Goal: Use online tool/utility: Utilize a website feature to perform a specific function

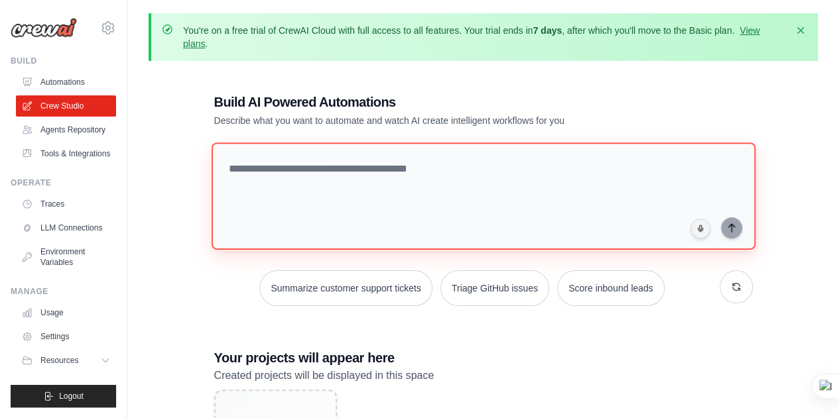
click at [299, 178] on textarea at bounding box center [483, 196] width 544 height 107
click at [469, 184] on textarea at bounding box center [483, 196] width 544 height 107
paste textarea "**********"
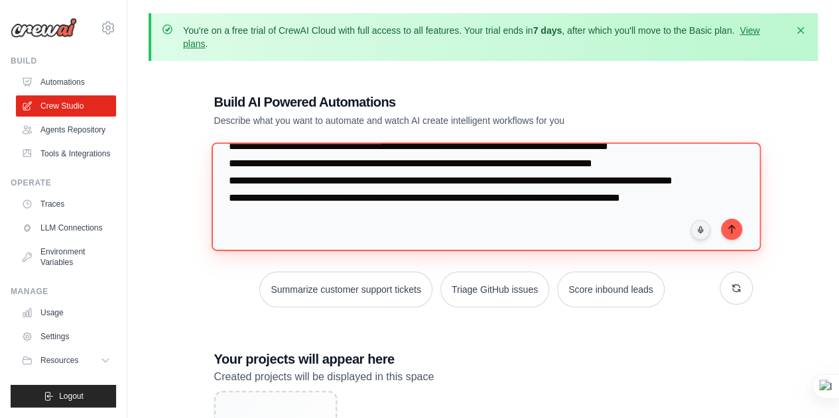
scroll to position [420, 0]
type textarea "**********"
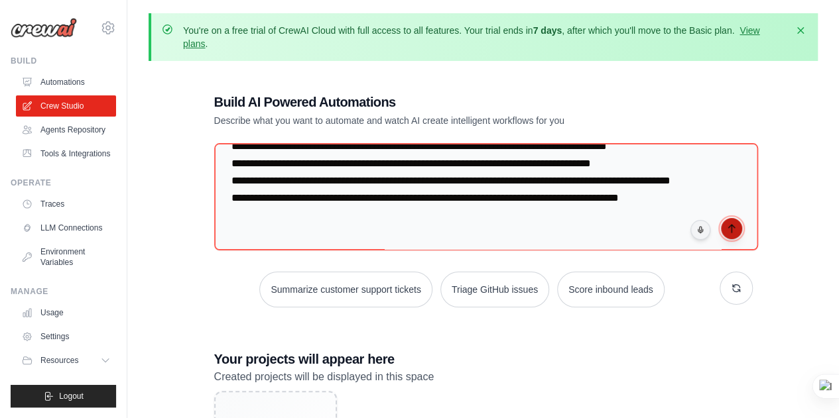
click at [730, 231] on icon "submit" at bounding box center [731, 228] width 11 height 11
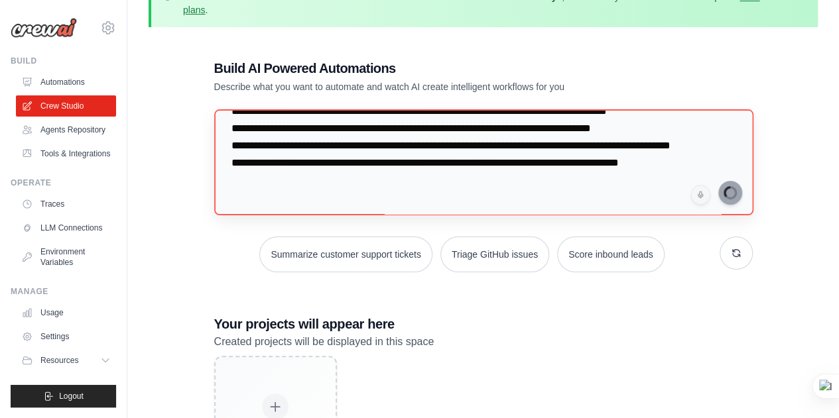
scroll to position [418, 0]
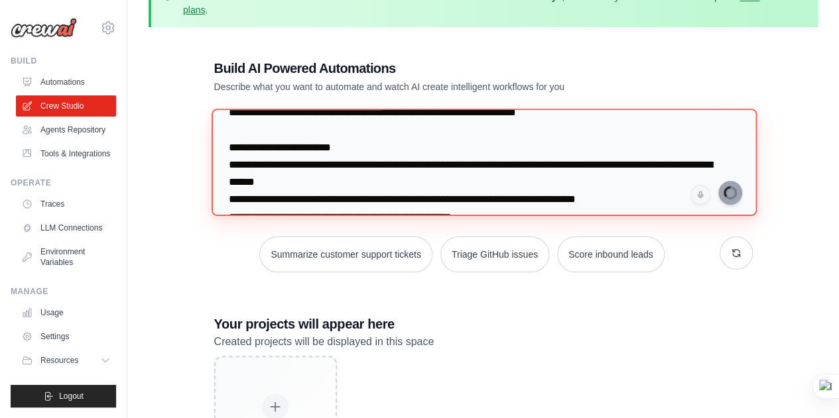
click at [622, 199] on textarea at bounding box center [483, 162] width 545 height 107
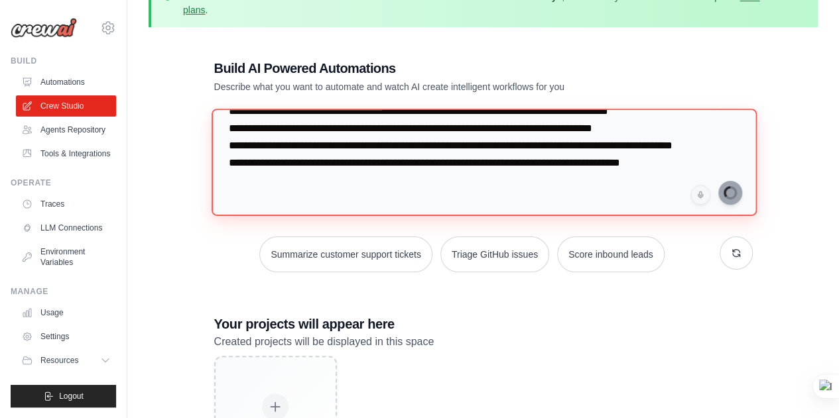
click at [560, 182] on textarea at bounding box center [483, 162] width 545 height 107
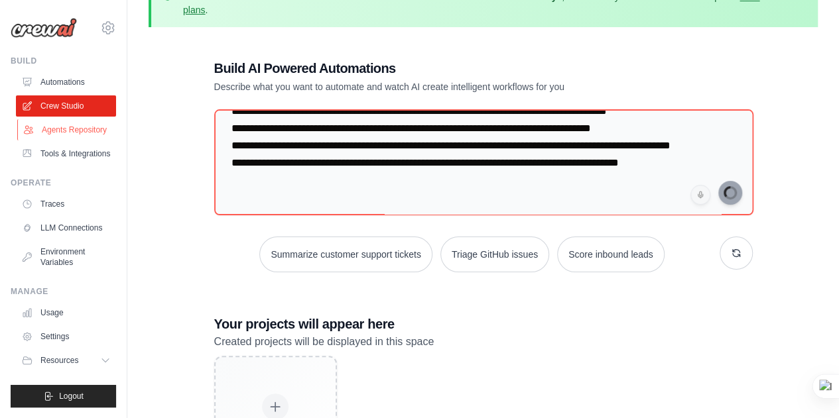
click at [70, 131] on link "Agents Repository" at bounding box center [67, 129] width 100 height 21
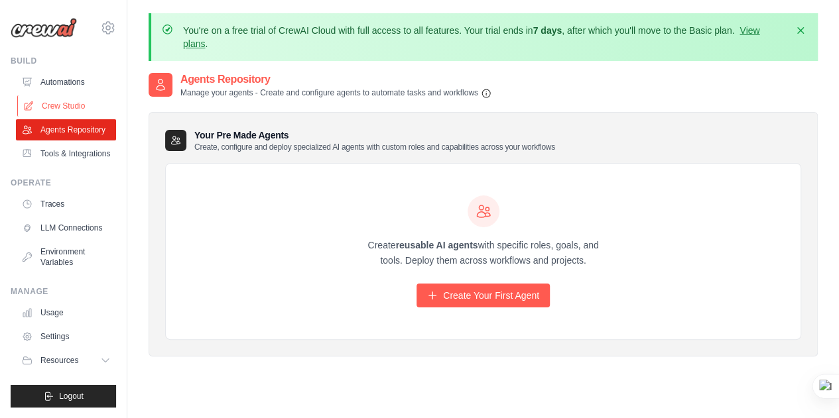
click at [80, 103] on link "Crew Studio" at bounding box center [67, 105] width 100 height 21
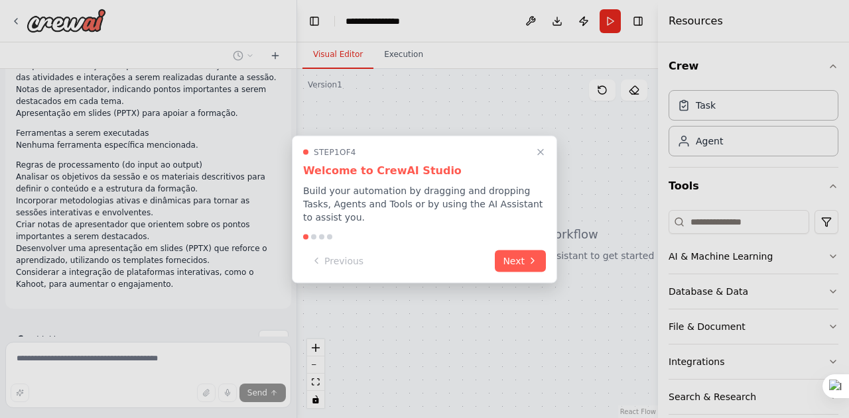
scroll to position [170, 0]
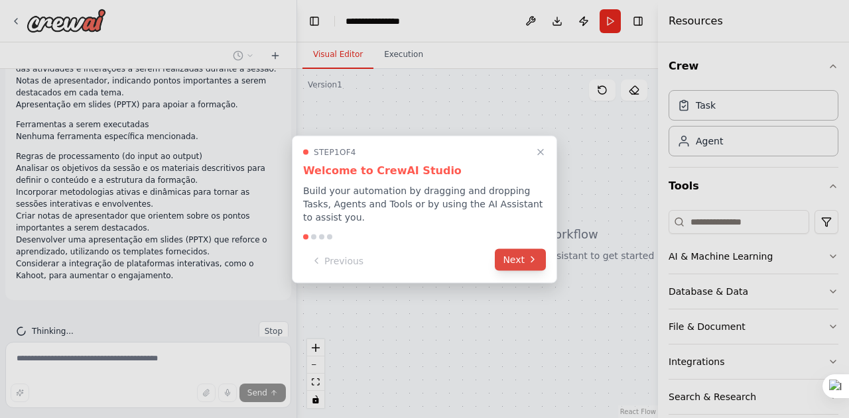
click at [526, 251] on button "Next" at bounding box center [520, 260] width 51 height 22
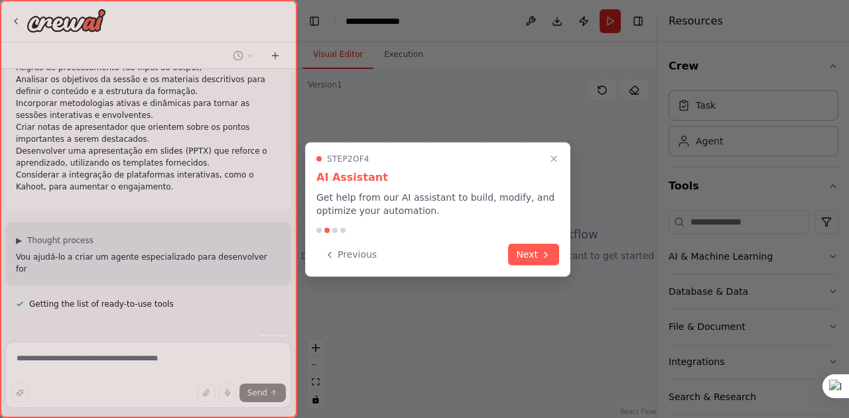
scroll to position [271, 0]
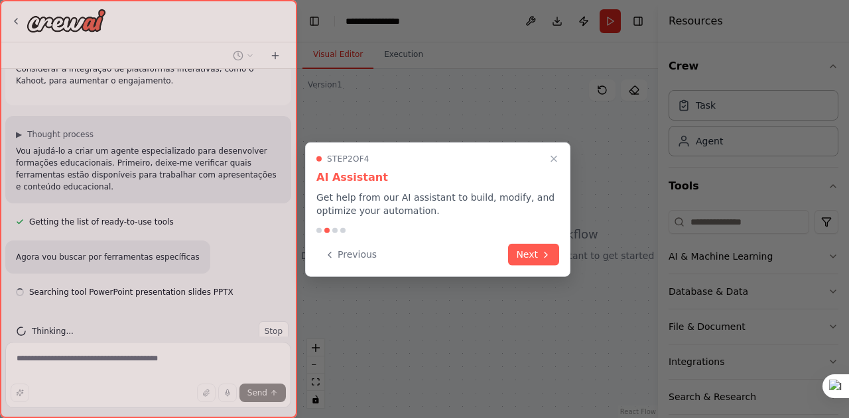
click at [526, 251] on button "Next" at bounding box center [533, 255] width 51 height 22
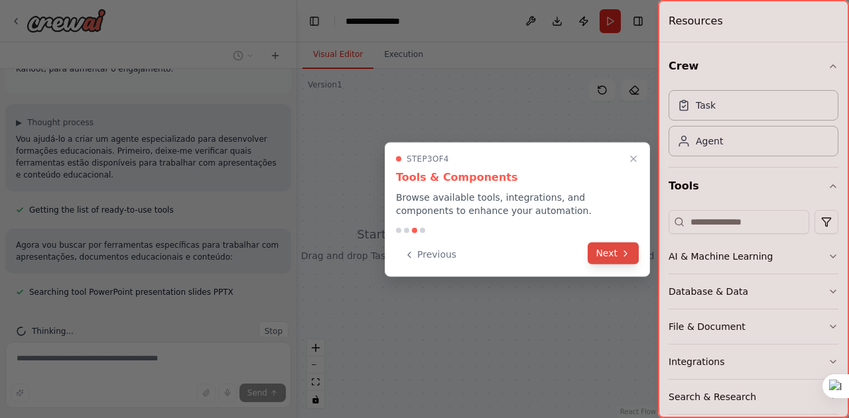
scroll to position [404, 0]
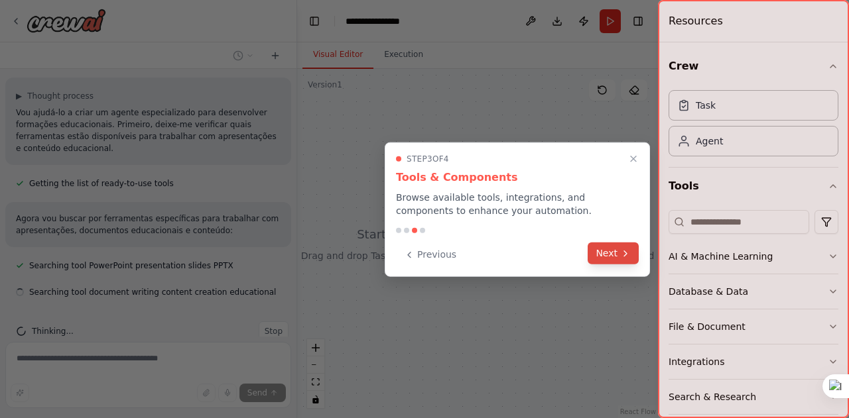
click at [618, 257] on button "Next" at bounding box center [612, 254] width 51 height 22
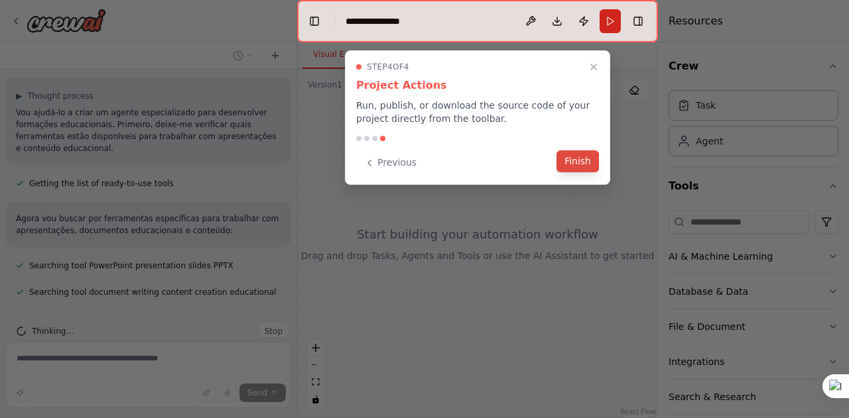
click at [575, 152] on button "Finish" at bounding box center [577, 161] width 42 height 22
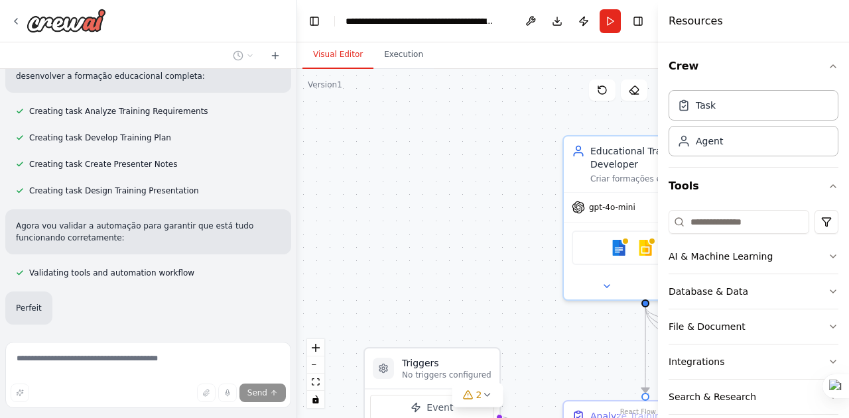
scroll to position [860, 0]
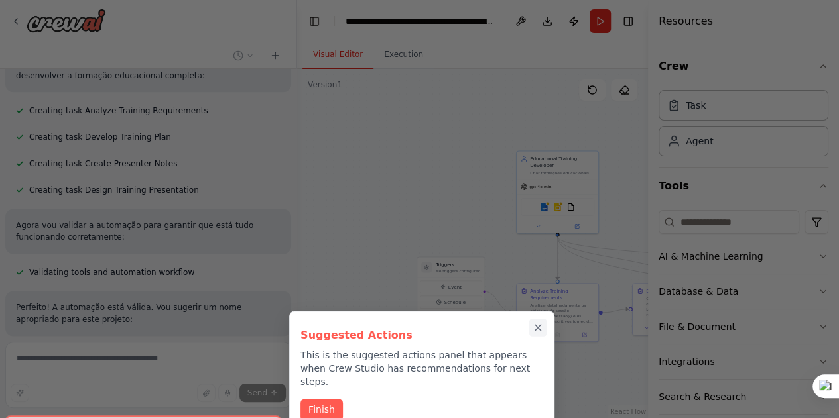
click at [536, 335] on button "Close walkthrough" at bounding box center [537, 327] width 17 height 17
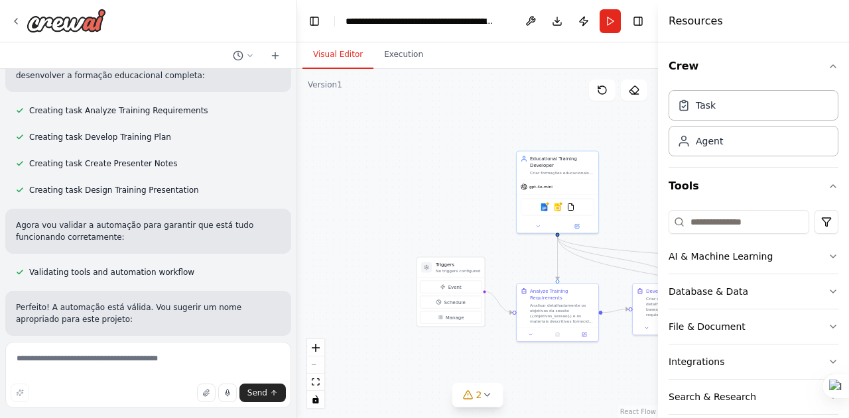
drag, startPoint x: 522, startPoint y: 366, endPoint x: 392, endPoint y: 286, distance: 152.1
click at [392, 286] on div ".deletable-edge-delete-btn { width: 20px; height: 20px; border: 0px solid #ffff…" at bounding box center [477, 243] width 361 height 349
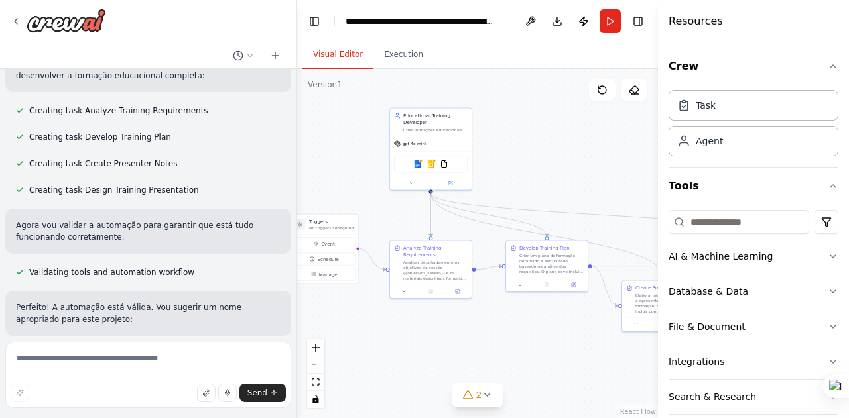
drag, startPoint x: 441, startPoint y: 213, endPoint x: 315, endPoint y: 169, distance: 134.0
click at [315, 169] on div ".deletable-edge-delete-btn { width: 20px; height: 20px; border: 0px solid #ffff…" at bounding box center [477, 243] width 361 height 349
drag, startPoint x: 585, startPoint y: 174, endPoint x: 450, endPoint y: 101, distance: 154.0
drag, startPoint x: 450, startPoint y: 101, endPoint x: 358, endPoint y: 140, distance: 100.1
click at [358, 140] on div ".deletable-edge-delete-btn { width: 20px; height: 20px; border: 0px solid #ffff…" at bounding box center [477, 243] width 361 height 349
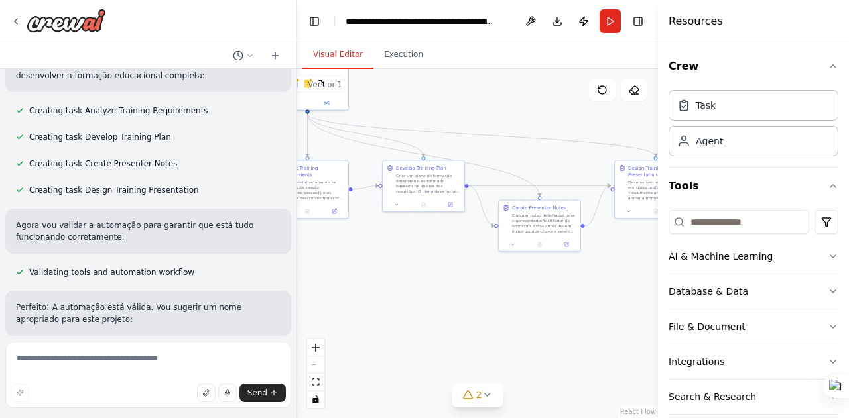
drag, startPoint x: 589, startPoint y: 178, endPoint x: 465, endPoint y: 97, distance: 147.5
click at [465, 97] on div ".deletable-edge-delete-btn { width: 20px; height: 20px; border: 0px solid #ffff…" at bounding box center [477, 243] width 361 height 349
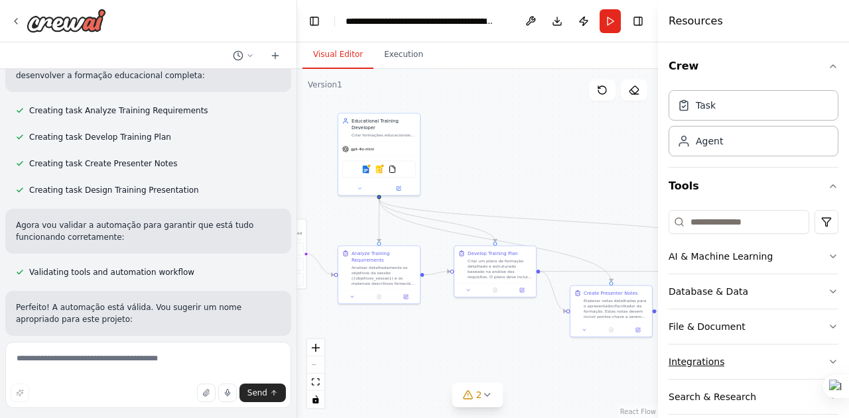
drag, startPoint x: 605, startPoint y: 285, endPoint x: 676, endPoint y: 371, distance: 111.5
click at [676, 371] on div "Crie um agente de IA para desenvolver formações educacionais para consultores p…" at bounding box center [424, 209] width 849 height 418
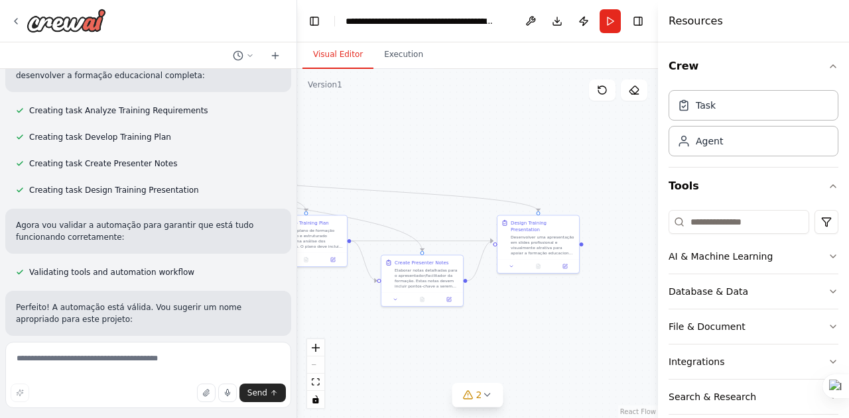
drag, startPoint x: 628, startPoint y: 185, endPoint x: 438, endPoint y: 154, distance: 192.7
click at [438, 154] on div ".deletable-edge-delete-btn { width: 20px; height: 20px; border: 0px solid #ffff…" at bounding box center [477, 243] width 361 height 349
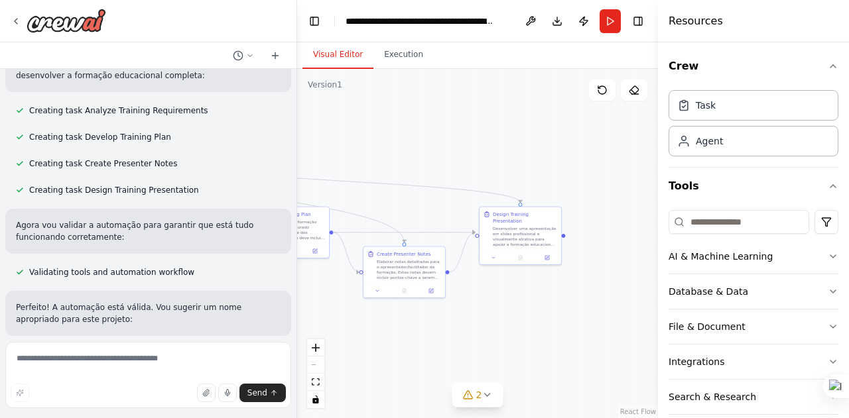
drag, startPoint x: 598, startPoint y: 290, endPoint x: 581, endPoint y: 281, distance: 18.7
click at [581, 281] on div ".deletable-edge-delete-btn { width: 20px; height: 20px; border: 0px solid #ffff…" at bounding box center [477, 243] width 361 height 349
click at [477, 397] on span "2" at bounding box center [479, 394] width 6 height 13
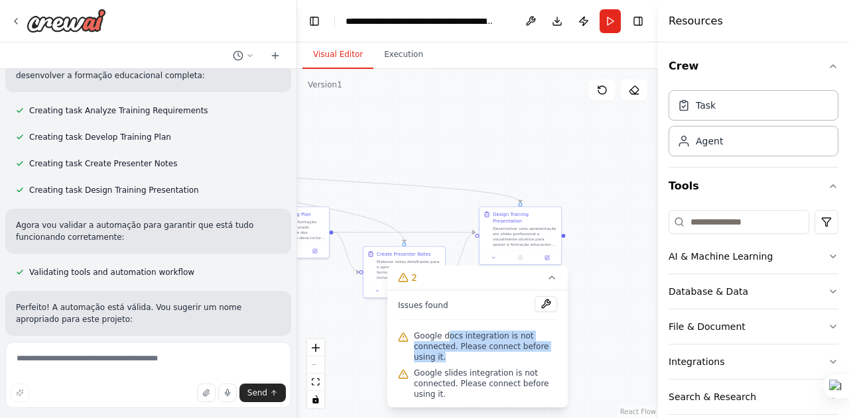
drag, startPoint x: 447, startPoint y: 337, endPoint x: 485, endPoint y: 357, distance: 42.7
click at [485, 357] on span "Google docs integration is not connected. Please connect before using it." at bounding box center [485, 347] width 143 height 32
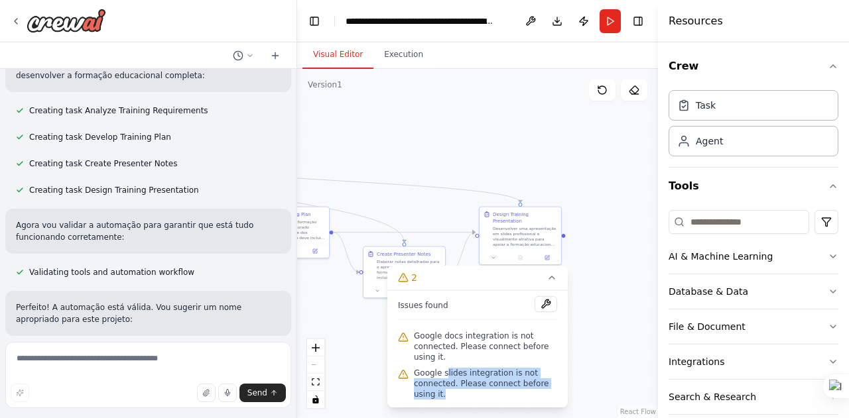
drag, startPoint x: 445, startPoint y: 377, endPoint x: 513, endPoint y: 394, distance: 69.8
click at [513, 394] on span "Google slides integration is not connected. Please connect before using it." at bounding box center [485, 384] width 143 height 32
click at [603, 312] on div ".deletable-edge-delete-btn { width: 20px; height: 20px; border: 0px solid #ffff…" at bounding box center [477, 243] width 361 height 349
click at [16, 27] on div at bounding box center [58, 21] width 95 height 24
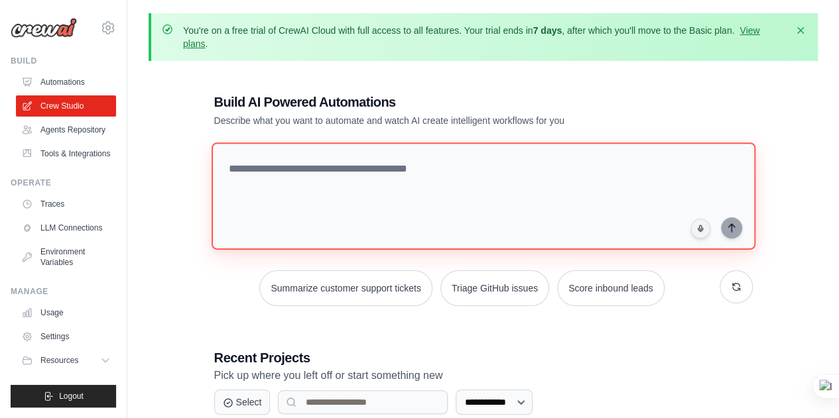
click at [594, 202] on textarea at bounding box center [483, 196] width 544 height 107
paste textarea "**********"
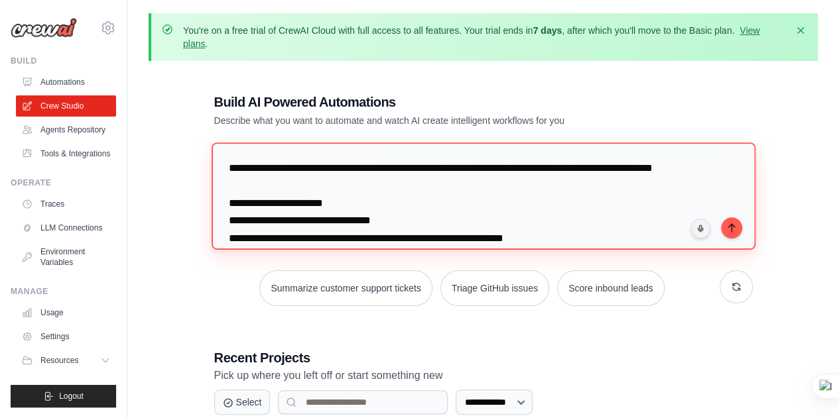
scroll to position [375, 0]
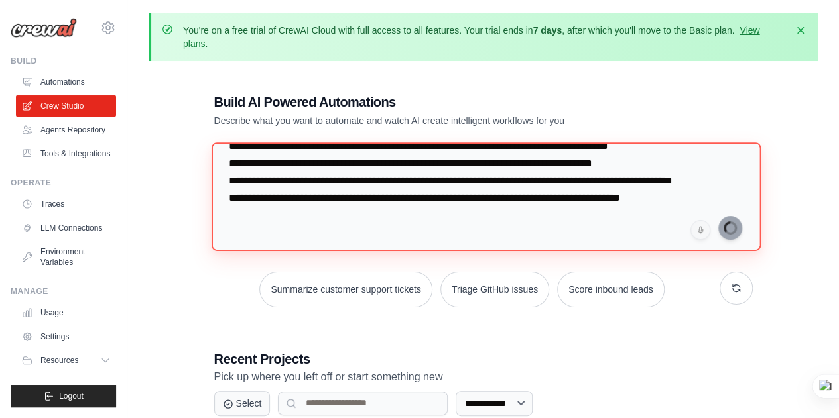
type textarea "**********"
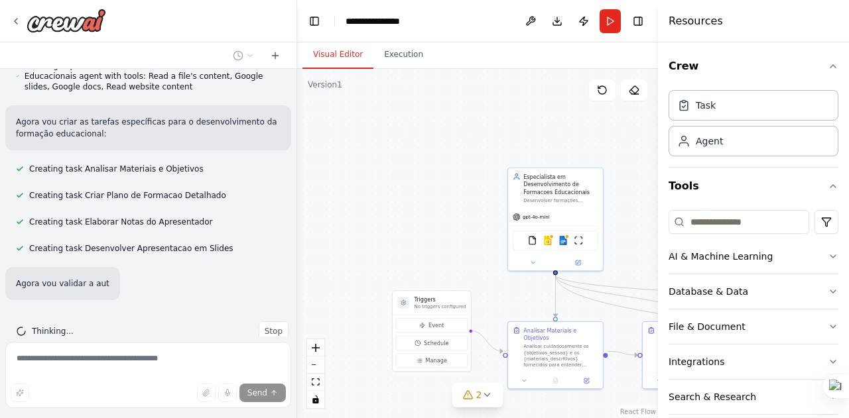
scroll to position [935, 0]
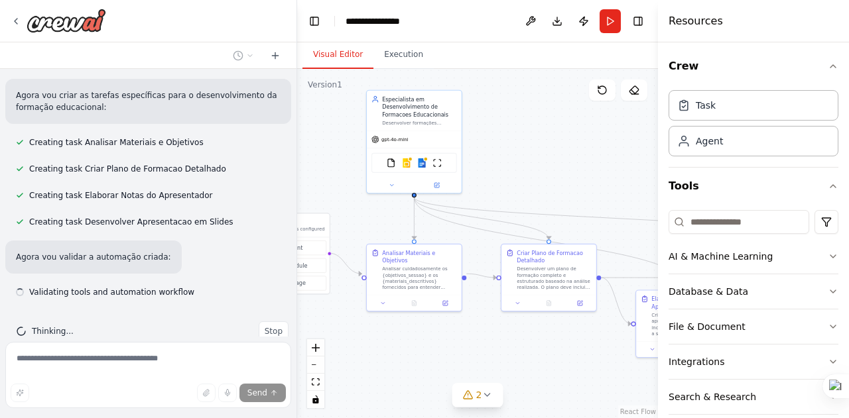
drag, startPoint x: 429, startPoint y: 212, endPoint x: 287, endPoint y: 133, distance: 162.3
click at [287, 133] on div "Crie um agente de IA para desenvolver formações educacionais para consultores p…" at bounding box center [424, 209] width 849 height 418
drag, startPoint x: 585, startPoint y: 166, endPoint x: 501, endPoint y: 145, distance: 86.2
click at [501, 145] on div ".deletable-edge-delete-btn { width: 20px; height: 20px; border: 0px solid #ffff…" at bounding box center [477, 243] width 361 height 349
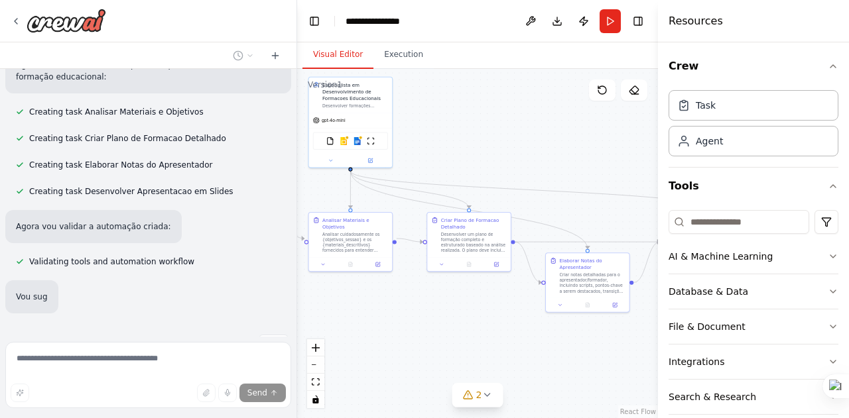
scroll to position [979, 0]
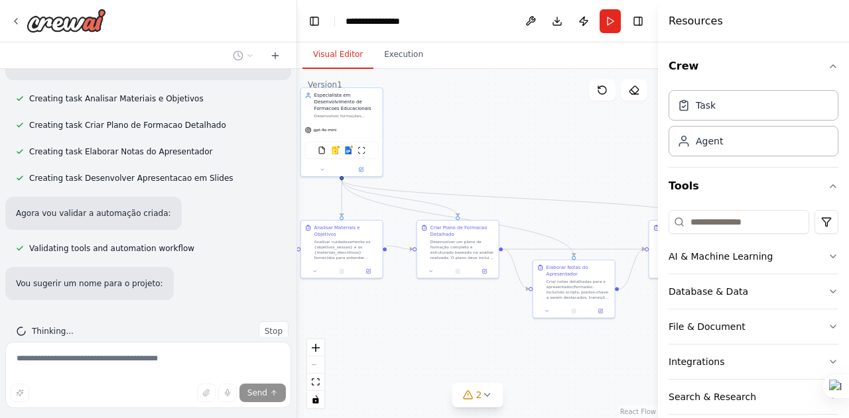
drag, startPoint x: 561, startPoint y: 143, endPoint x: 541, endPoint y: 156, distance: 23.9
click at [541, 156] on div ".deletable-edge-delete-btn { width: 20px; height: 20px; border: 0px solid #ffff…" at bounding box center [477, 243] width 361 height 349
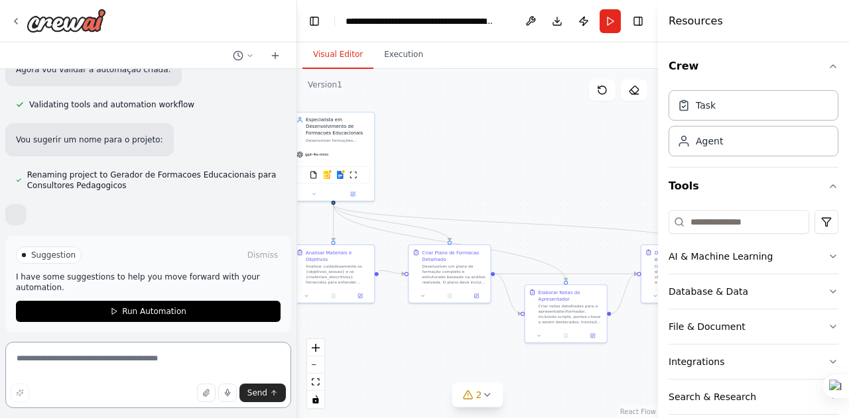
scroll to position [1116, 0]
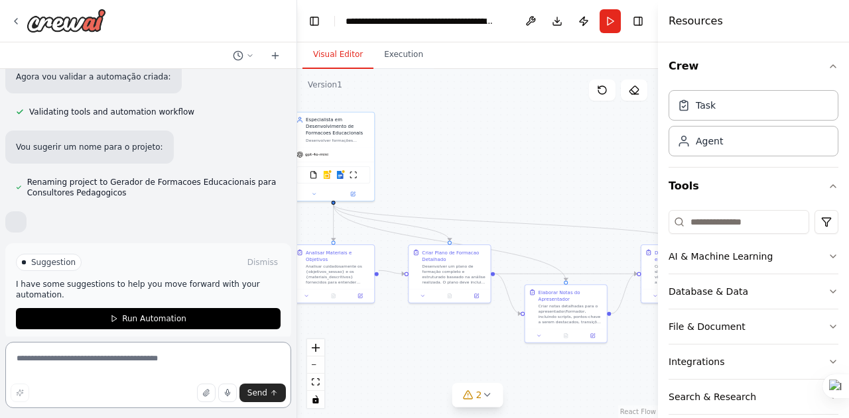
drag, startPoint x: 521, startPoint y: 184, endPoint x: 520, endPoint y: 204, distance: 20.6
click at [520, 204] on div ".deletable-edge-delete-btn { width: 20px; height: 20px; border: 0px solid #ffff…" at bounding box center [477, 243] width 361 height 349
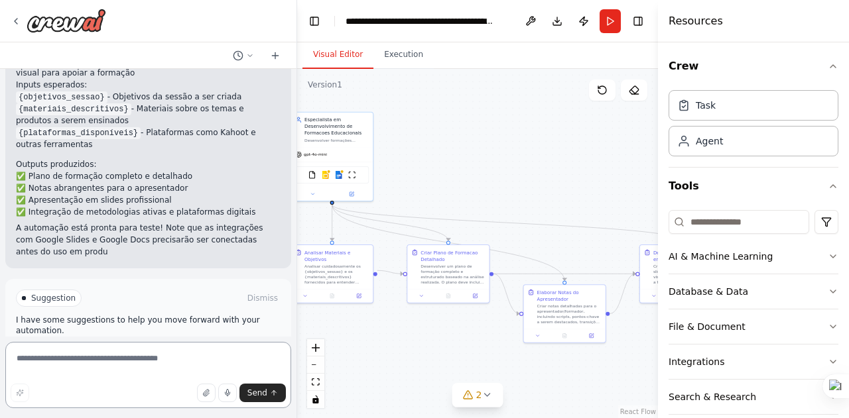
scroll to position [1529, 0]
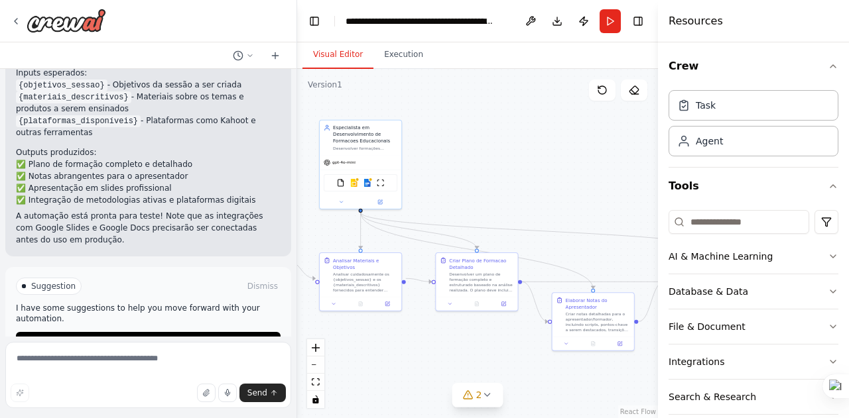
drag, startPoint x: 441, startPoint y: 139, endPoint x: 487, endPoint y: 150, distance: 47.1
click at [487, 150] on div ".deletable-edge-delete-btn { width: 20px; height: 20px; border: 0px solid #ffff…" at bounding box center [477, 243] width 361 height 349
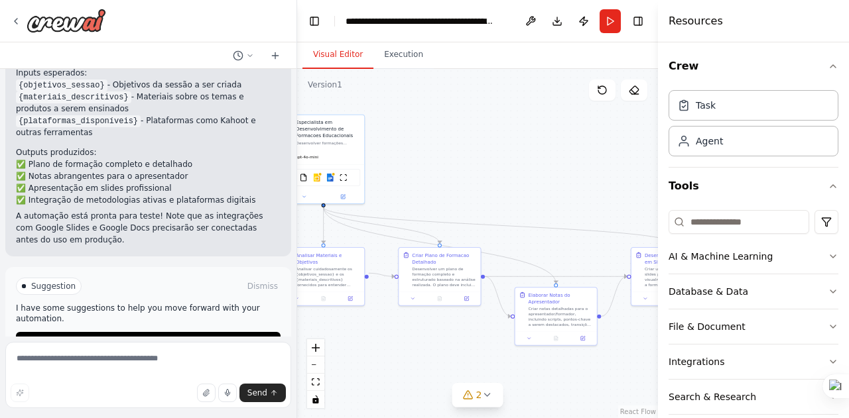
drag, startPoint x: 551, startPoint y: 167, endPoint x: 422, endPoint y: 149, distance: 130.5
click at [422, 149] on div ".deletable-edge-delete-btn { width: 20px; height: 20px; border: 0px solid #ffff…" at bounding box center [477, 243] width 361 height 349
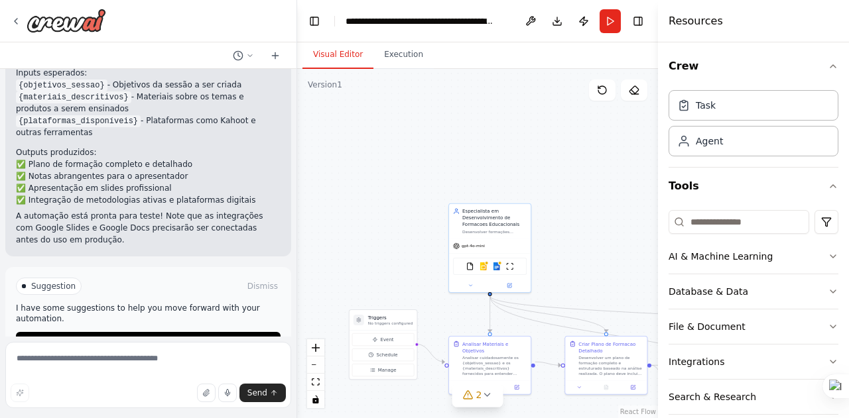
drag, startPoint x: 404, startPoint y: 160, endPoint x: 655, endPoint y: 262, distance: 270.6
click at [655, 262] on div "Crie um agente de IA para desenvolver formações educacionais para consultores p…" at bounding box center [424, 209] width 849 height 418
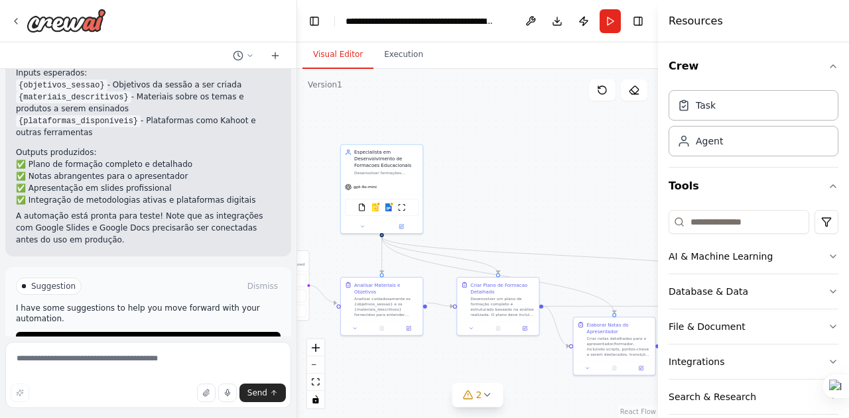
drag, startPoint x: 630, startPoint y: 263, endPoint x: 512, endPoint y: 197, distance: 135.6
click at [512, 197] on div ".deletable-edge-delete-btn { width: 20px; height: 20px; border: 0px solid #ffff…" at bounding box center [477, 243] width 361 height 349
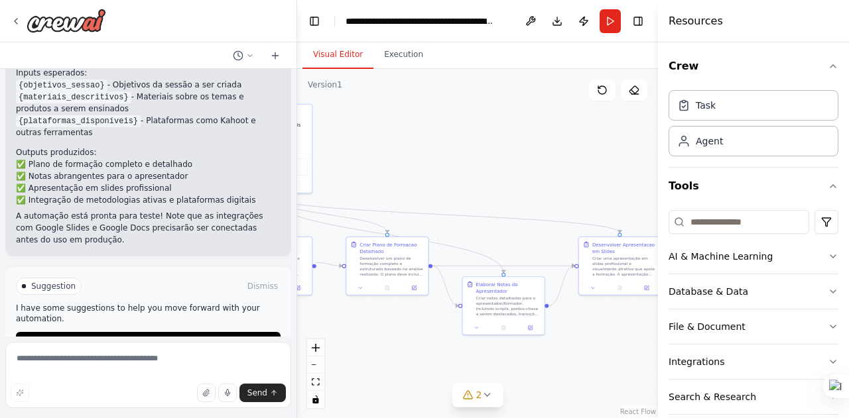
drag, startPoint x: 532, startPoint y: 212, endPoint x: 423, endPoint y: 174, distance: 115.7
click at [423, 174] on div ".deletable-edge-delete-btn { width: 20px; height: 20px; border: 0px solid #ffff…" at bounding box center [477, 243] width 361 height 349
click at [613, 26] on button "Run" at bounding box center [609, 21] width 21 height 24
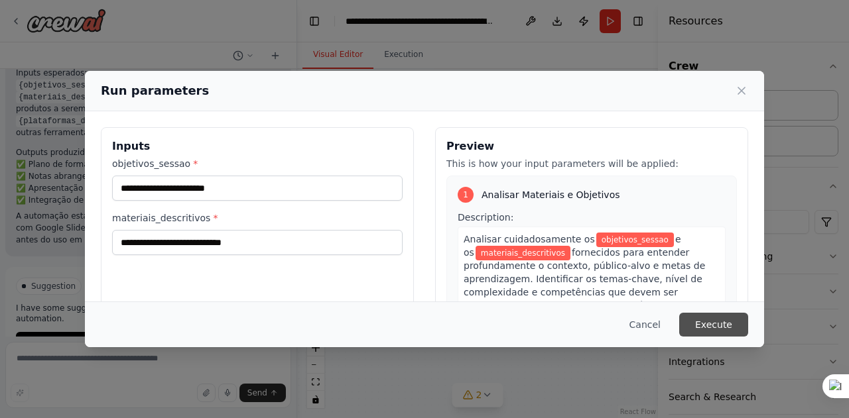
click at [729, 334] on button "Execute" at bounding box center [713, 325] width 69 height 24
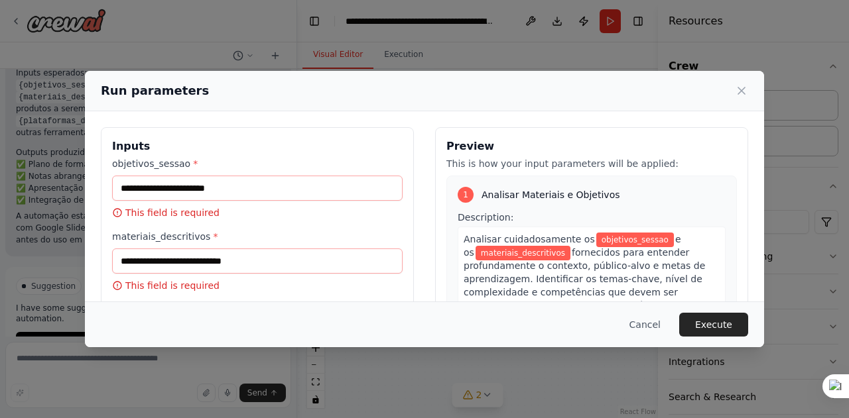
click at [436, 60] on div "Run parameters Inputs objetivos_sessao * This field is required materiais_descr…" at bounding box center [424, 209] width 849 height 418
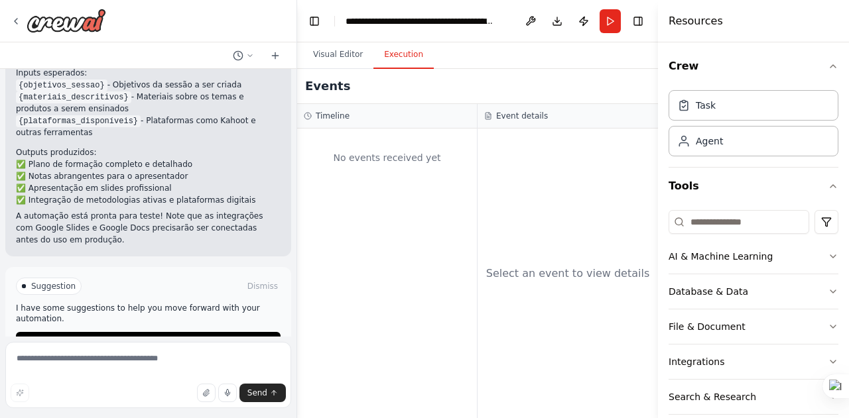
click at [395, 60] on button "Execution" at bounding box center [403, 55] width 60 height 28
click at [345, 58] on button "Visual Editor" at bounding box center [337, 55] width 71 height 28
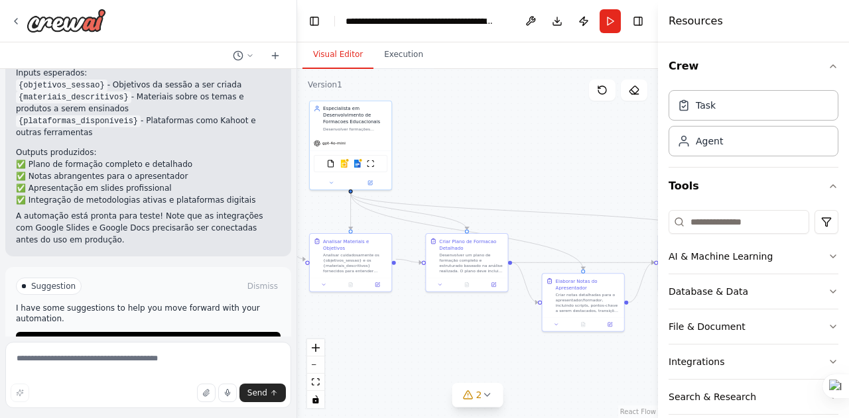
drag, startPoint x: 402, startPoint y: 120, endPoint x: 481, endPoint y: 117, distance: 79.6
click at [481, 117] on div ".deletable-edge-delete-btn { width: 20px; height: 20px; border: 0px solid #ffff…" at bounding box center [477, 243] width 361 height 349
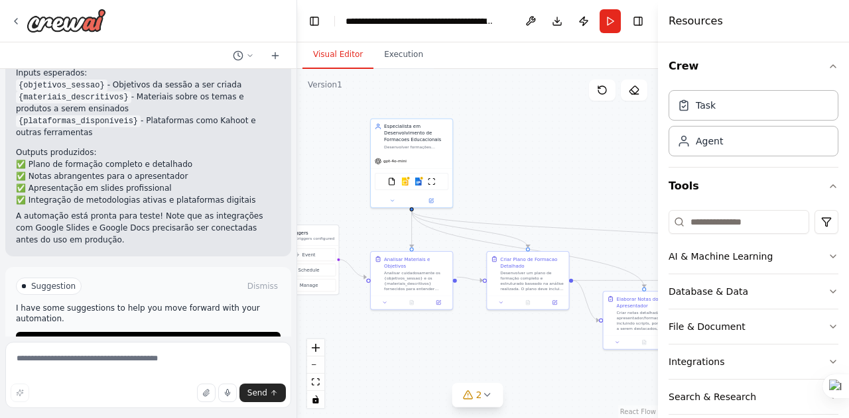
drag, startPoint x: 451, startPoint y: 149, endPoint x: 512, endPoint y: 167, distance: 63.6
click at [512, 167] on div ".deletable-edge-delete-btn { width: 20px; height: 20px; border: 0px solid #ffff…" at bounding box center [477, 243] width 361 height 349
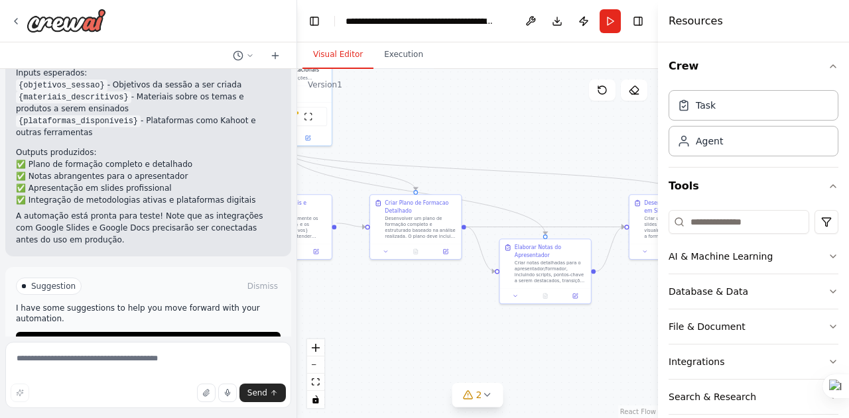
drag, startPoint x: 522, startPoint y: 339, endPoint x: 397, endPoint y: 263, distance: 145.7
click at [397, 263] on div ".deletable-edge-delete-btn { width: 20px; height: 20px; border: 0px solid #ffff…" at bounding box center [477, 243] width 361 height 349
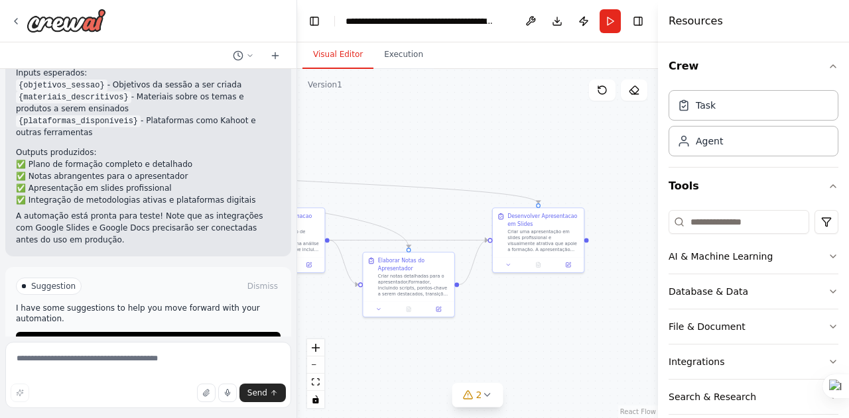
drag, startPoint x: 559, startPoint y: 333, endPoint x: 404, endPoint y: 343, distance: 154.8
click at [404, 343] on div ".deletable-edge-delete-btn { width: 20px; height: 20px; border: 0px solid #ffff…" at bounding box center [477, 243] width 361 height 349
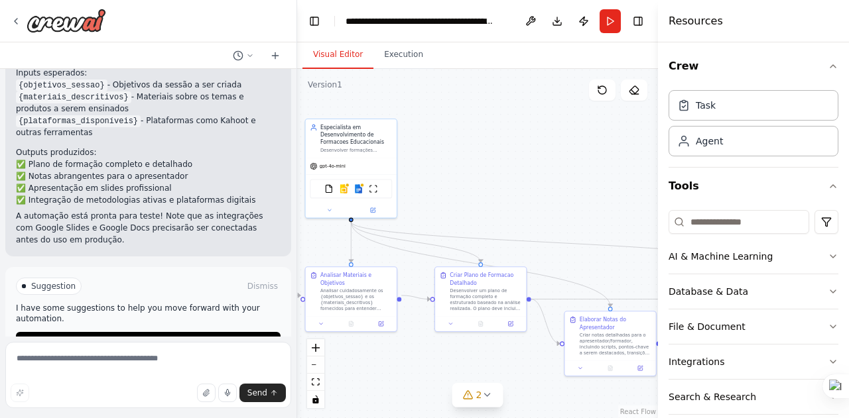
drag, startPoint x: 449, startPoint y: 145, endPoint x: 671, endPoint y: 209, distance: 230.4
click at [671, 209] on div "Crie um agente de IA para desenvolver formações educacionais para consultores p…" at bounding box center [424, 209] width 849 height 418
drag, startPoint x: 591, startPoint y: 204, endPoint x: 383, endPoint y: 194, distance: 208.4
drag, startPoint x: 383, startPoint y: 194, endPoint x: 400, endPoint y: 86, distance: 109.4
click at [400, 86] on div ".deletable-edge-delete-btn { width: 20px; height: 20px; border: 0px solid #ffff…" at bounding box center [477, 243] width 361 height 349
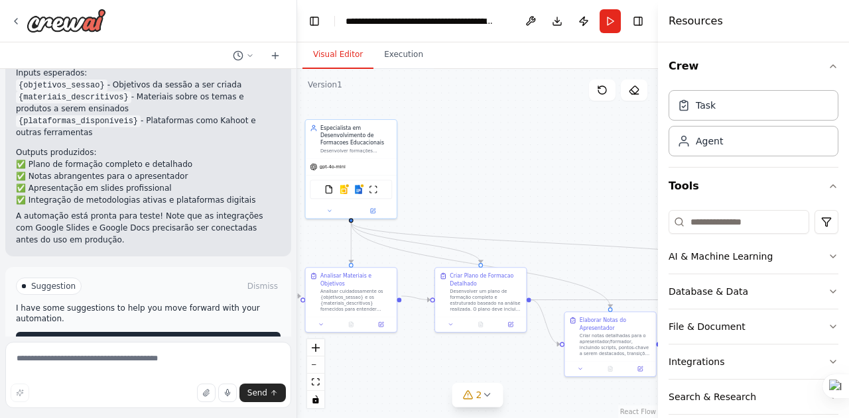
click at [179, 332] on button "Run Automation" at bounding box center [148, 342] width 264 height 21
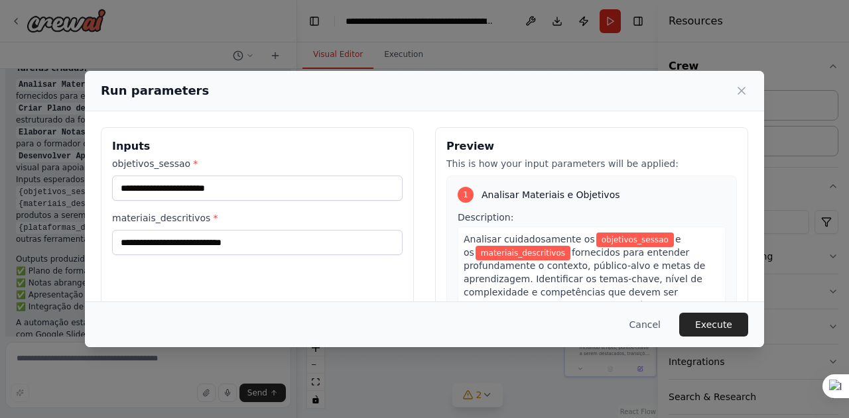
click at [606, 238] on span "objetivos_sessao" at bounding box center [635, 240] width 78 height 15
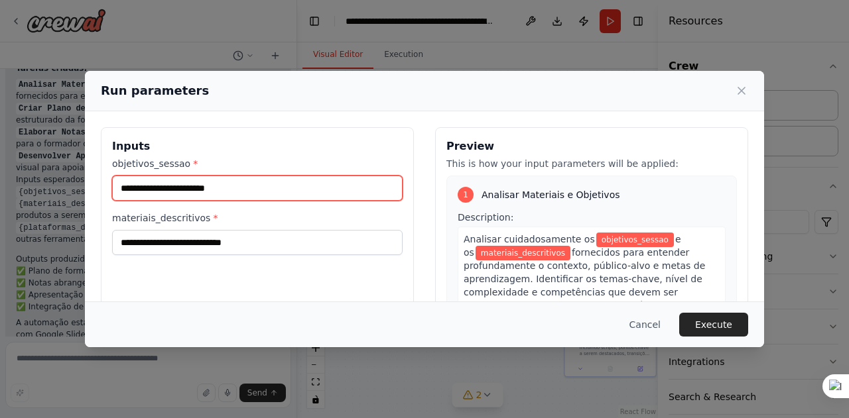
click at [212, 188] on input "objetivos_sessao *" at bounding box center [257, 188] width 290 height 25
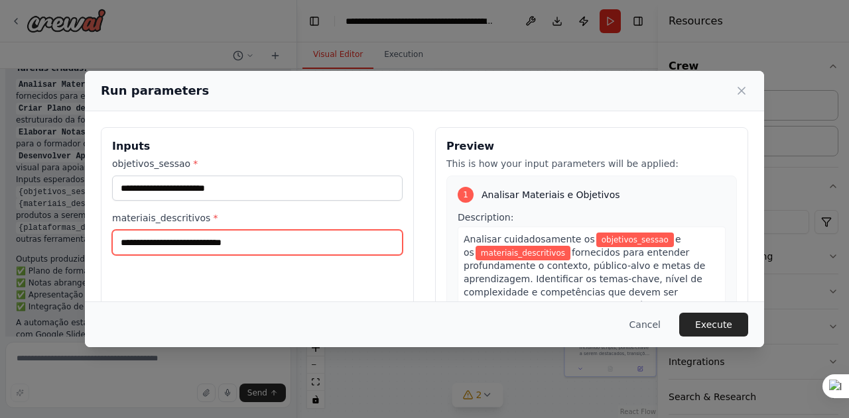
click at [199, 241] on input "materiais_descritivos *" at bounding box center [257, 242] width 290 height 25
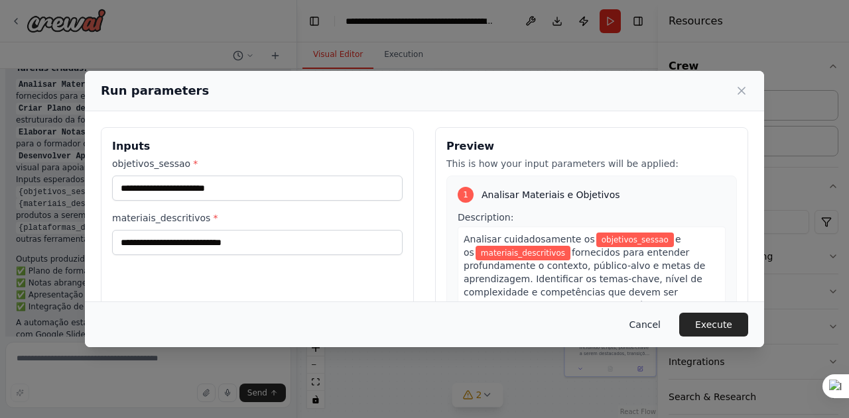
click at [656, 331] on button "Cancel" at bounding box center [644, 325] width 52 height 24
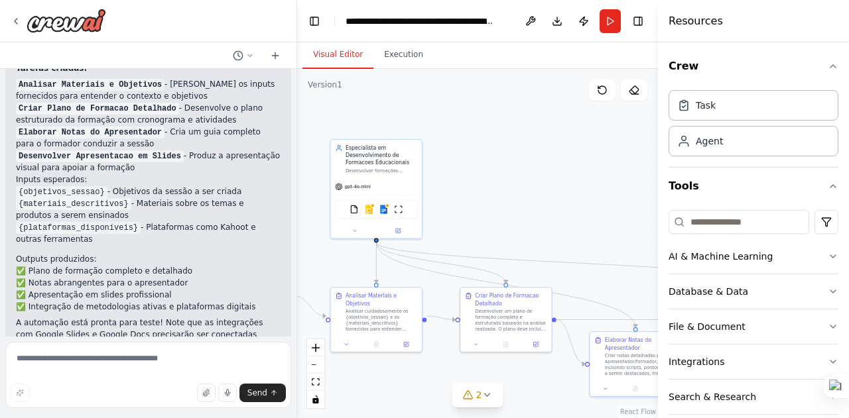
drag, startPoint x: 597, startPoint y: 226, endPoint x: 622, endPoint y: 246, distance: 32.1
click at [622, 246] on div ".deletable-edge-delete-btn { width: 20px; height: 20px; border: 0px solid #ffff…" at bounding box center [477, 243] width 361 height 349
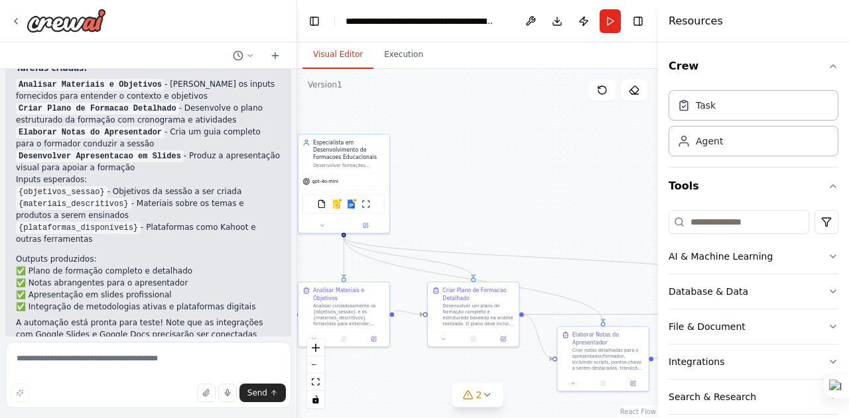
drag, startPoint x: 500, startPoint y: 184, endPoint x: 467, endPoint y: 178, distance: 32.9
click at [467, 178] on div ".deletable-edge-delete-btn { width: 20px; height: 20px; border: 0px solid #ffff…" at bounding box center [477, 243] width 361 height 349
click at [607, 19] on button "Run" at bounding box center [609, 21] width 21 height 24
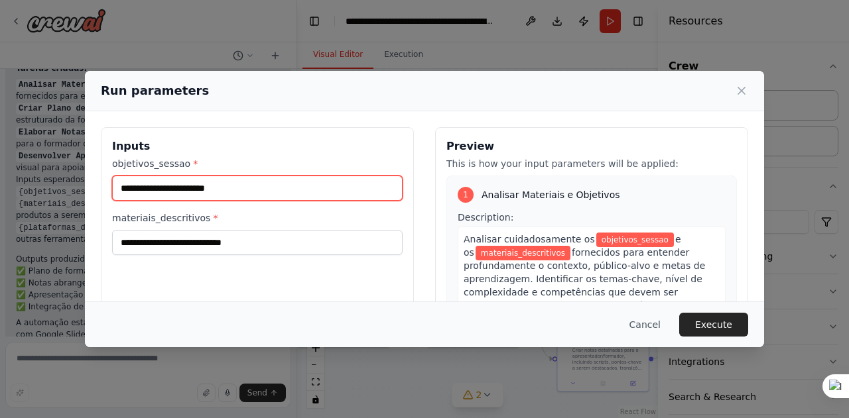
click at [248, 194] on input "objetivos_sessao *" at bounding box center [257, 188] width 290 height 25
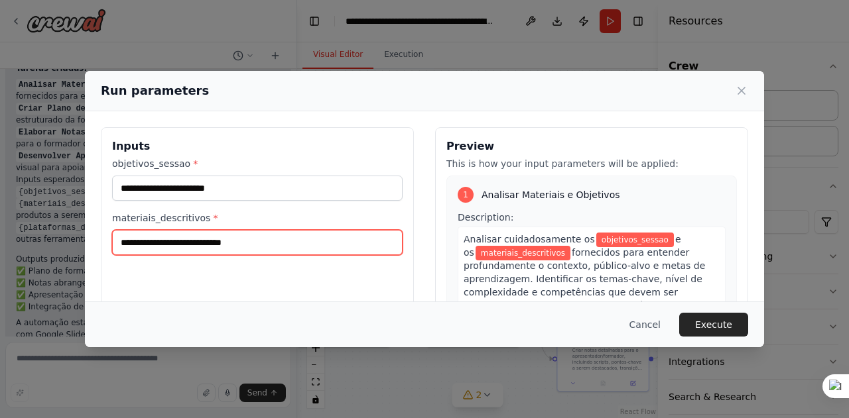
click at [209, 243] on input "materiais_descritivos *" at bounding box center [257, 242] width 290 height 25
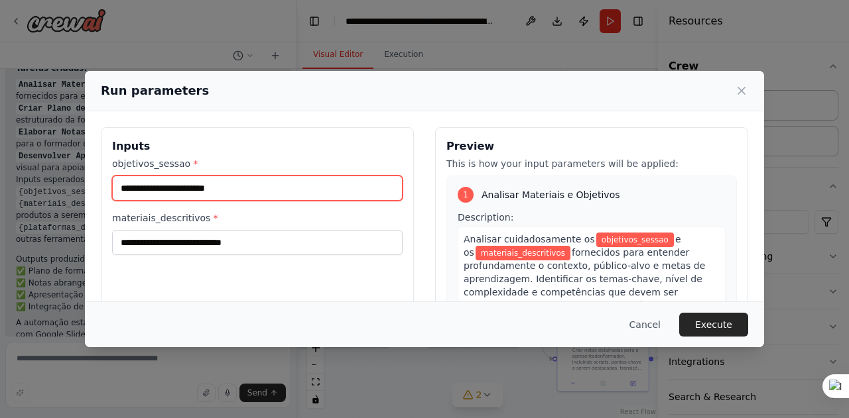
click at [180, 189] on input "objetivos_sessao *" at bounding box center [257, 188] width 290 height 25
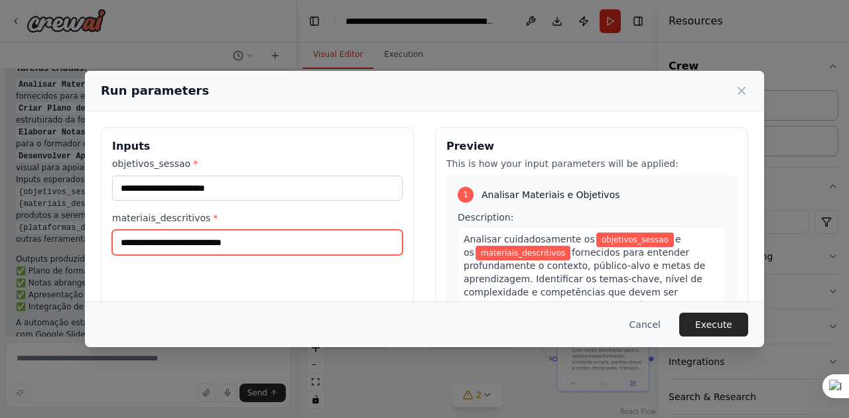
click at [233, 245] on input "materiais_descritivos *" at bounding box center [257, 242] width 290 height 25
paste input "**********"
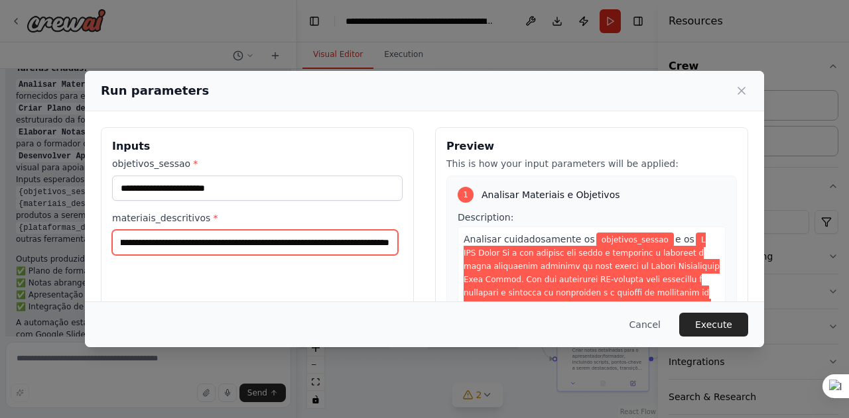
type input "**********"
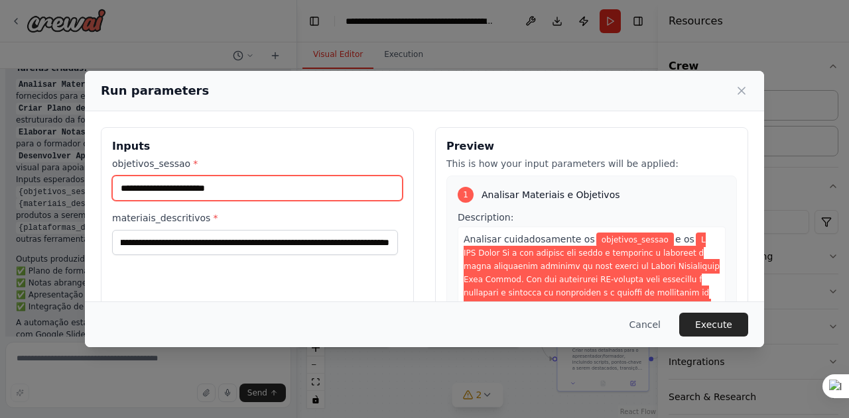
scroll to position [0, 0]
click at [268, 187] on input "objetivos_sessao *" at bounding box center [257, 188] width 290 height 25
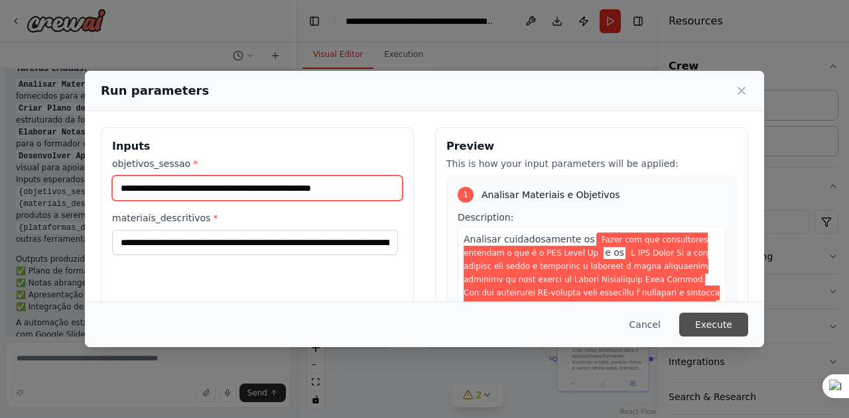
type input "**********"
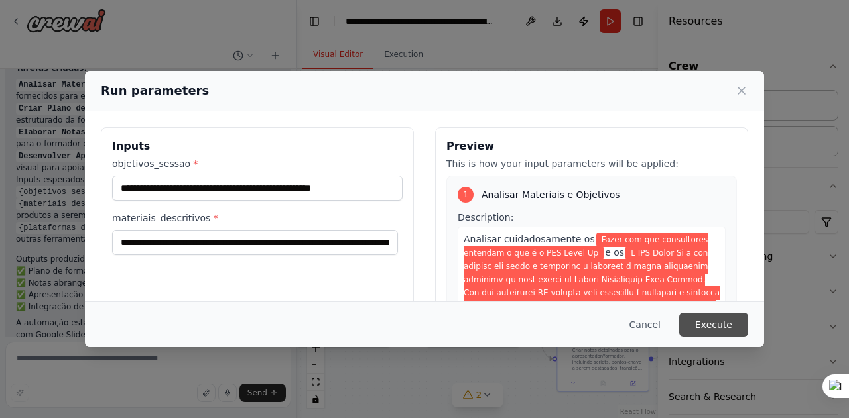
click at [689, 324] on button "Execute" at bounding box center [713, 325] width 69 height 24
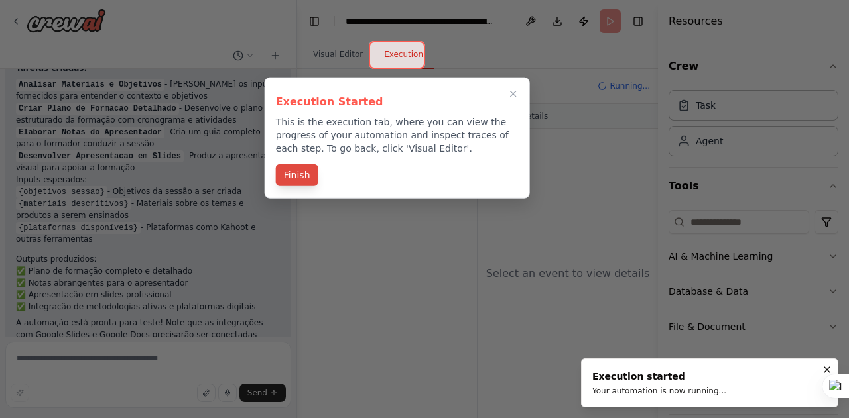
click at [300, 180] on button "Finish" at bounding box center [297, 175] width 42 height 22
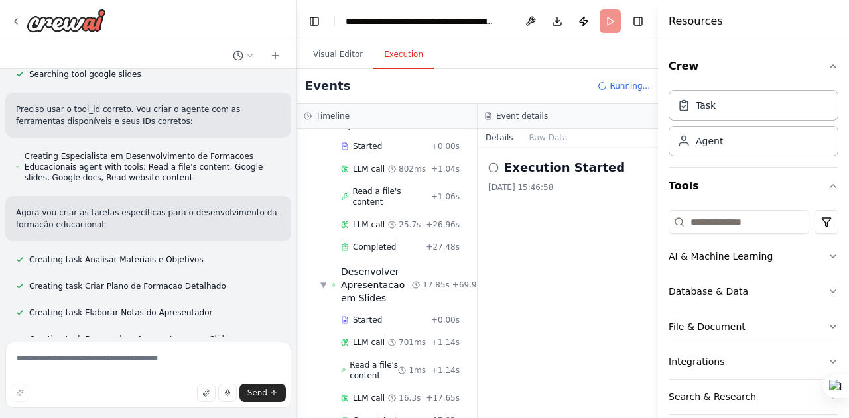
scroll to position [544, 0]
click at [554, 168] on h2 "Execution Started" at bounding box center [564, 167] width 121 height 19
click at [495, 167] on icon at bounding box center [493, 167] width 11 height 11
click at [561, 176] on h2 "Execution Started" at bounding box center [564, 167] width 121 height 19
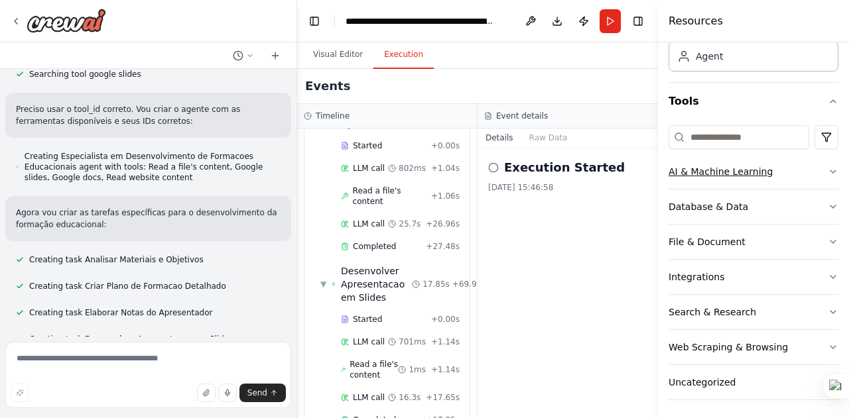
scroll to position [0, 0]
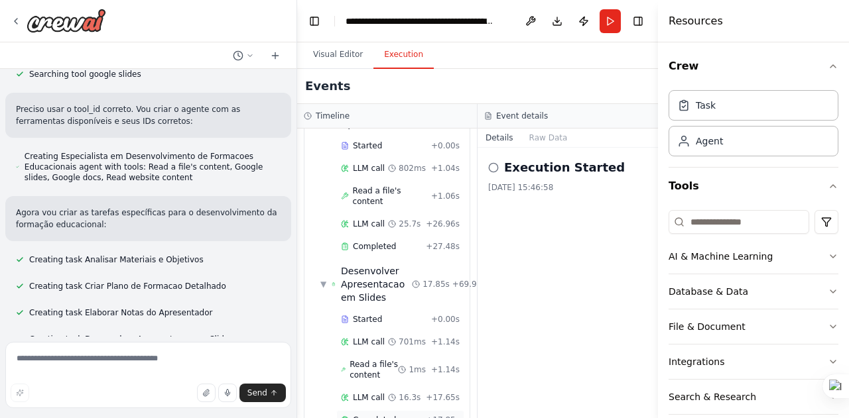
click at [371, 415] on span "Completed" at bounding box center [374, 420] width 43 height 11
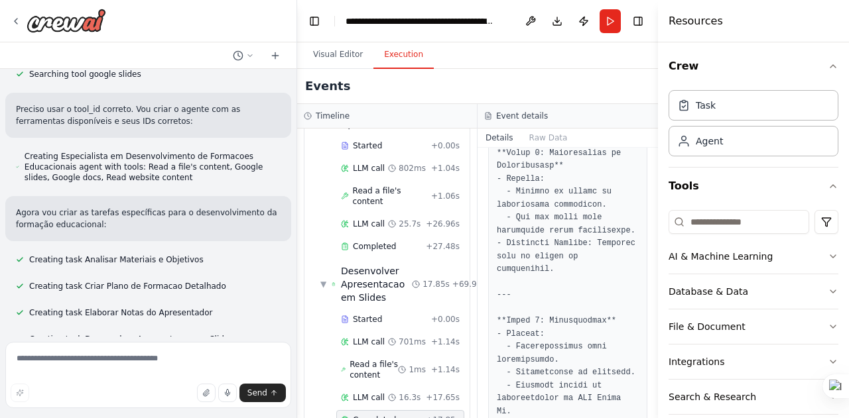
scroll to position [1699, 0]
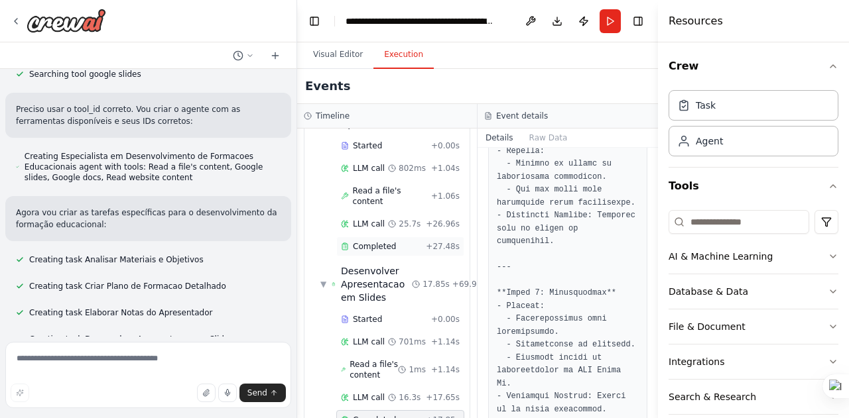
click at [379, 237] on div "Completed + 27.48s" at bounding box center [400, 247] width 128 height 20
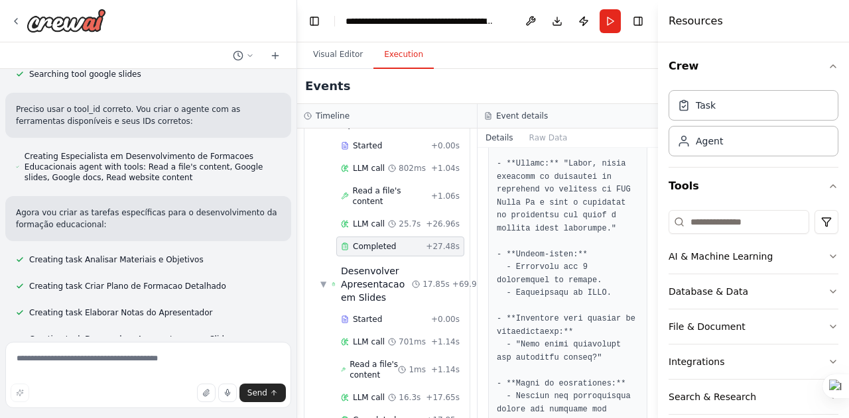
scroll to position [1673, 0]
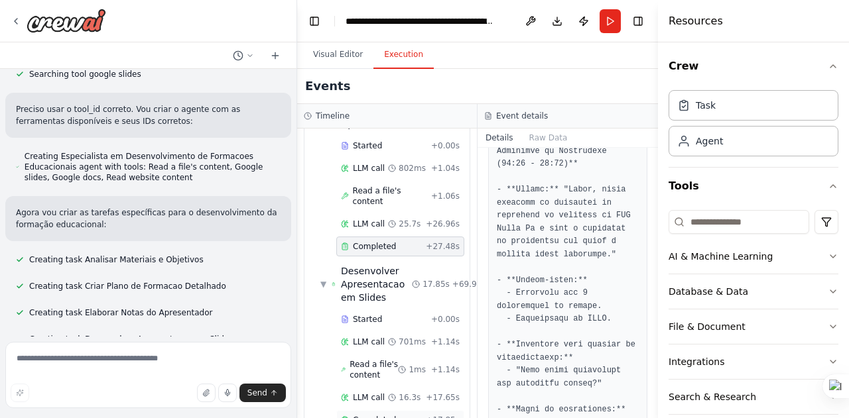
click at [370, 415] on span "Completed" at bounding box center [374, 420] width 43 height 11
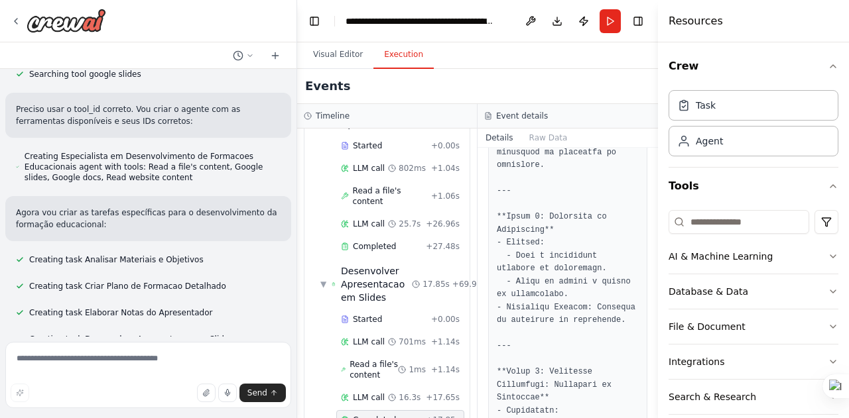
scroll to position [949, 0]
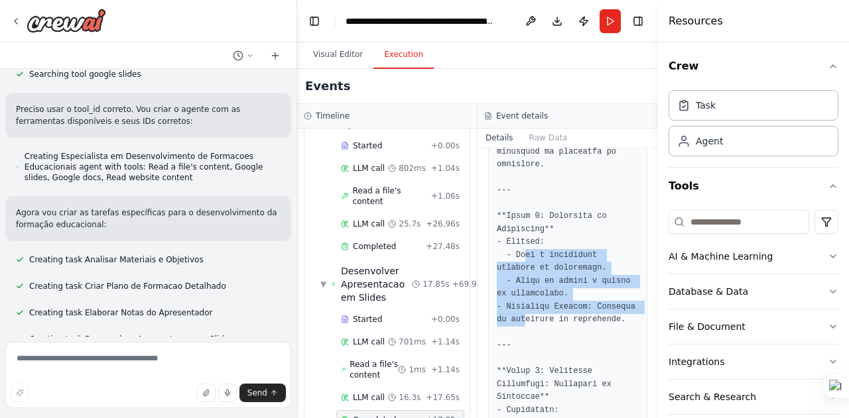
drag, startPoint x: 524, startPoint y: 249, endPoint x: 520, endPoint y: 319, distance: 69.7
click at [520, 319] on pre at bounding box center [568, 346] width 142 height 1642
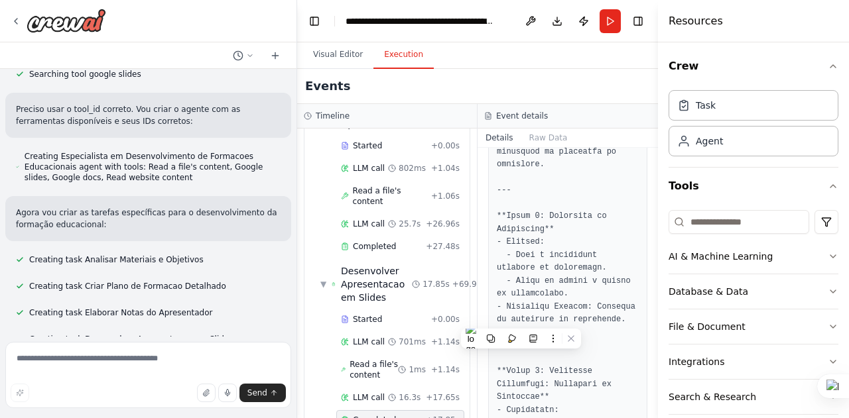
click at [542, 327] on pre at bounding box center [568, 346] width 142 height 1642
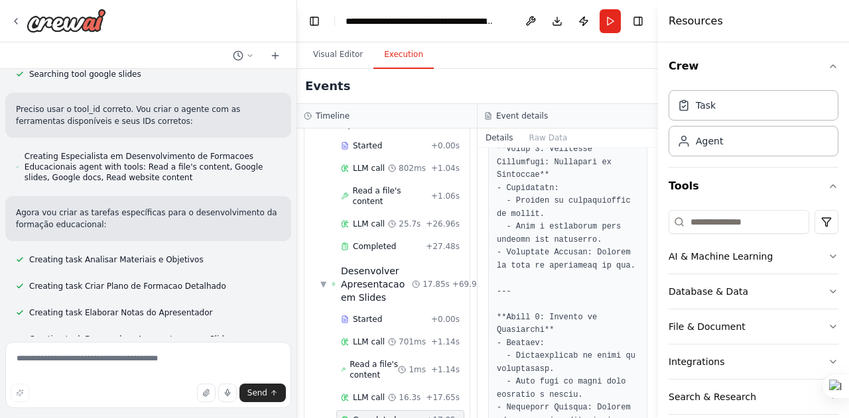
scroll to position [1171, 0]
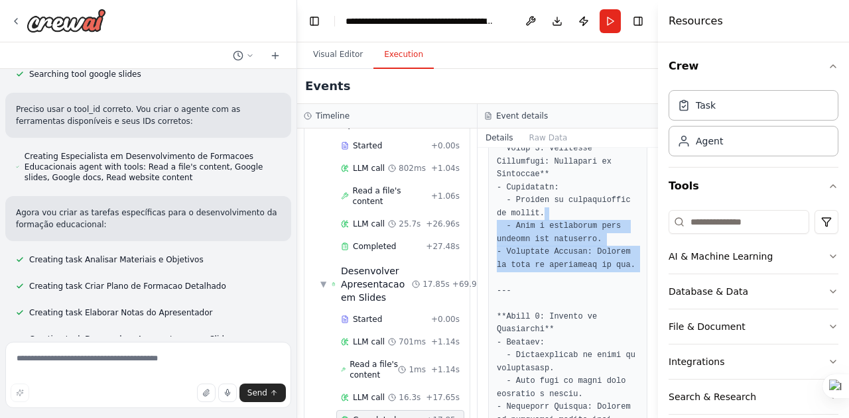
drag, startPoint x: 552, startPoint y: 216, endPoint x: 550, endPoint y: 276, distance: 60.4
click at [550, 276] on pre at bounding box center [568, 124] width 142 height 1642
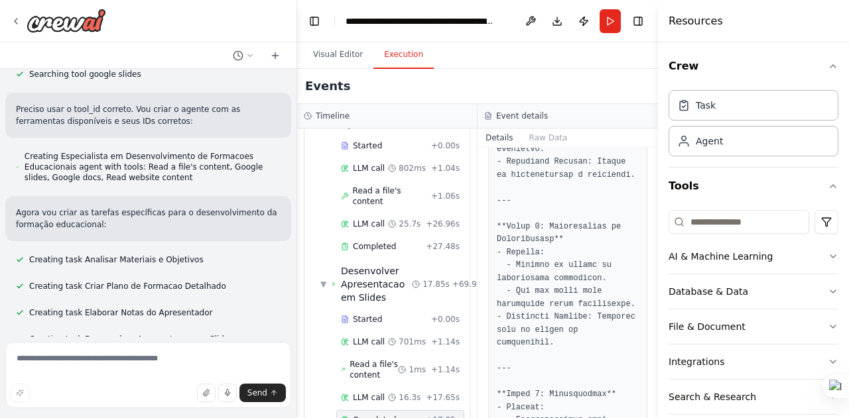
scroll to position [1699, 0]
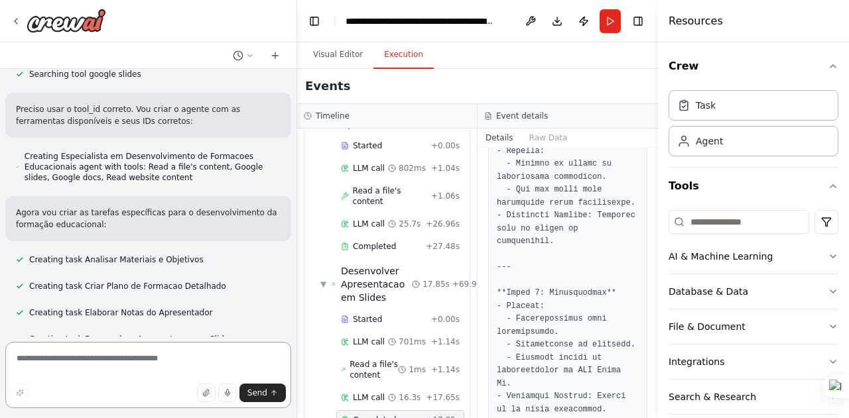
click at [119, 377] on textarea at bounding box center [148, 375] width 286 height 66
type textarea "**********"
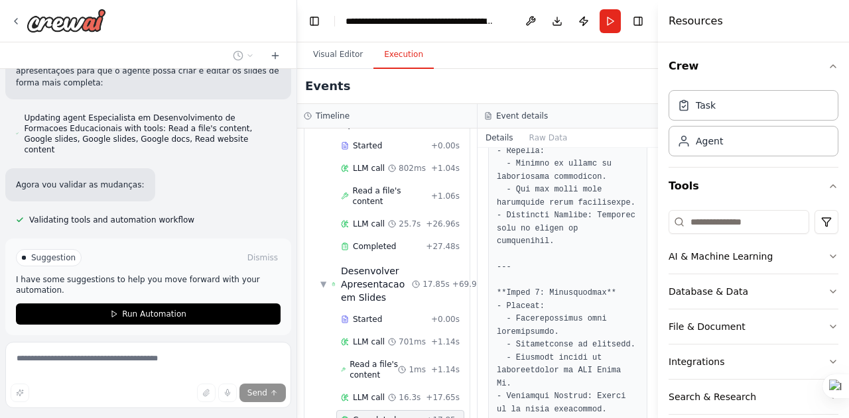
scroll to position [2189, 0]
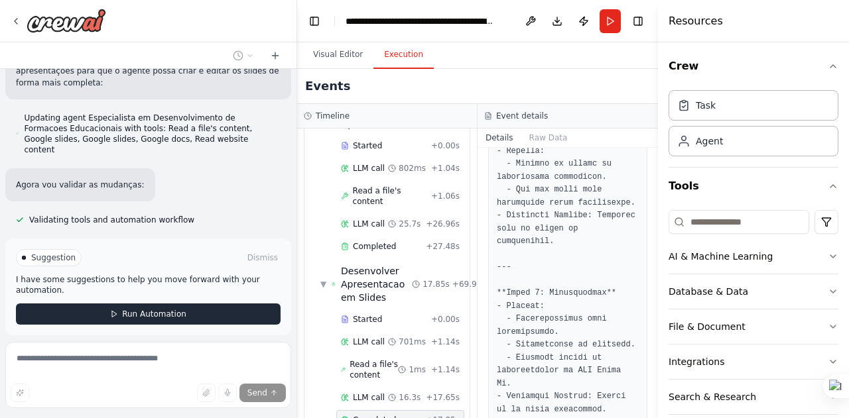
click at [158, 309] on span "Run Automation" at bounding box center [154, 314] width 64 height 11
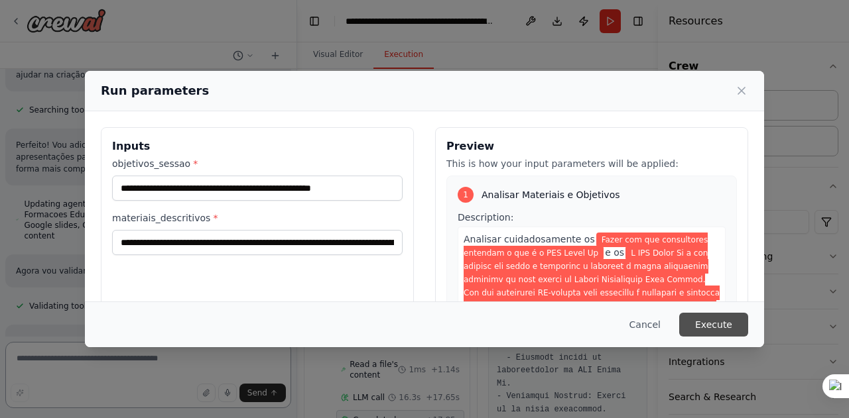
scroll to position [2115, 0]
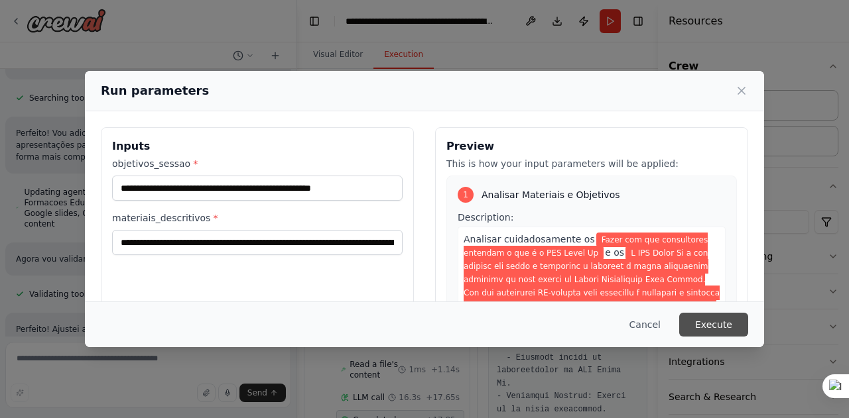
click at [723, 327] on button "Execute" at bounding box center [713, 325] width 69 height 24
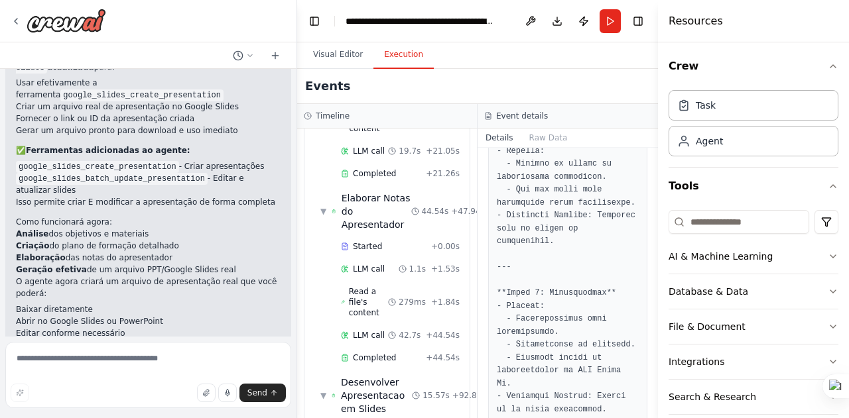
scroll to position [476, 0]
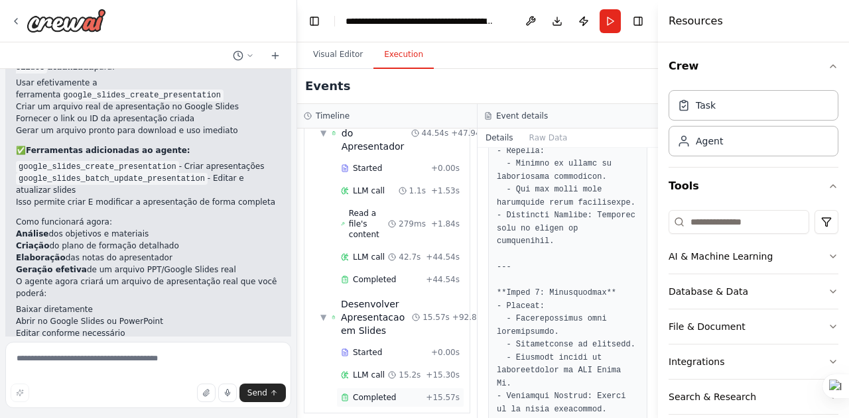
click at [394, 392] on div "Completed" at bounding box center [381, 397] width 80 height 11
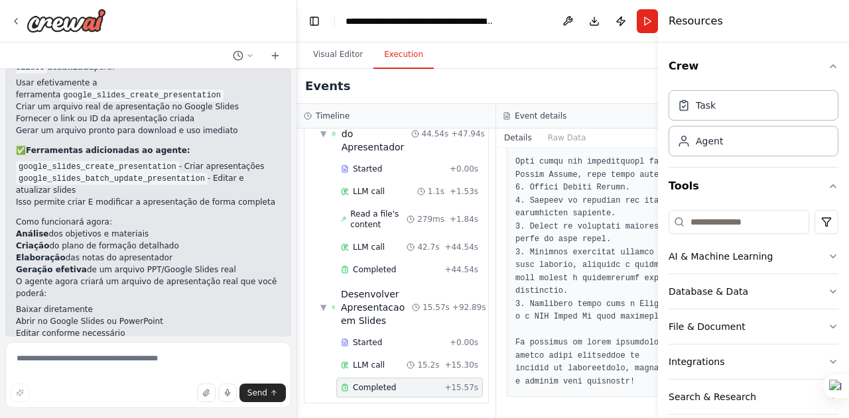
scroll to position [1389, 0]
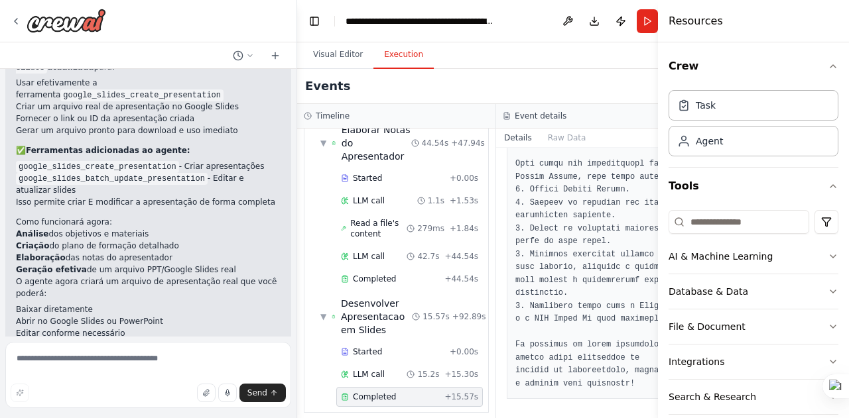
click at [390, 392] on span "Completed" at bounding box center [374, 397] width 43 height 11
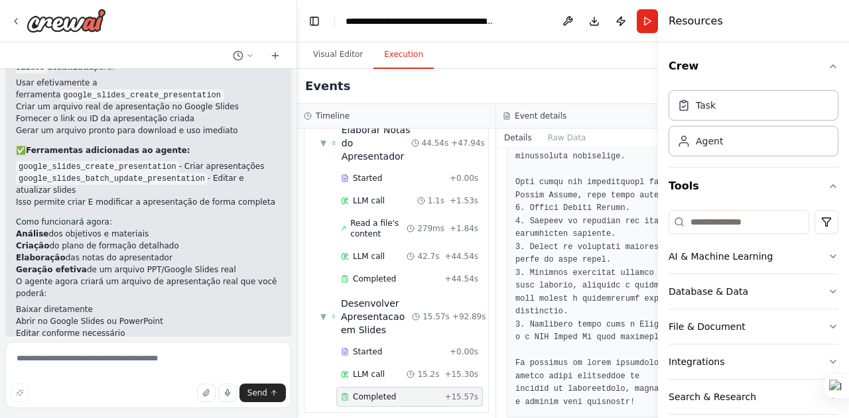
scroll to position [1370, 0]
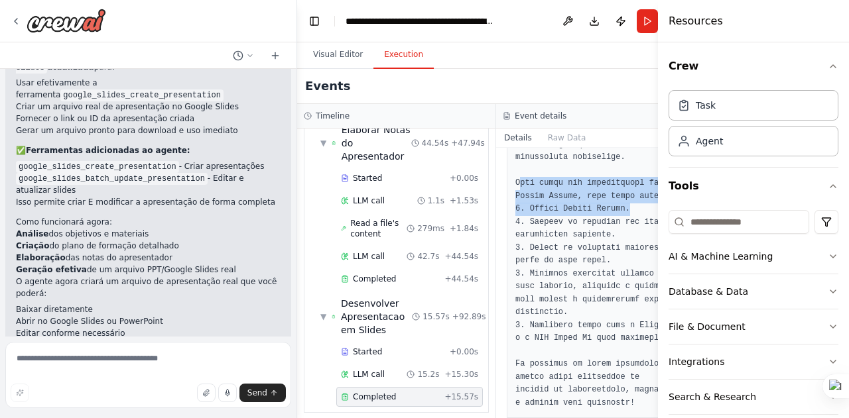
drag, startPoint x: 515, startPoint y: 181, endPoint x: 642, endPoint y: 209, distance: 129.8
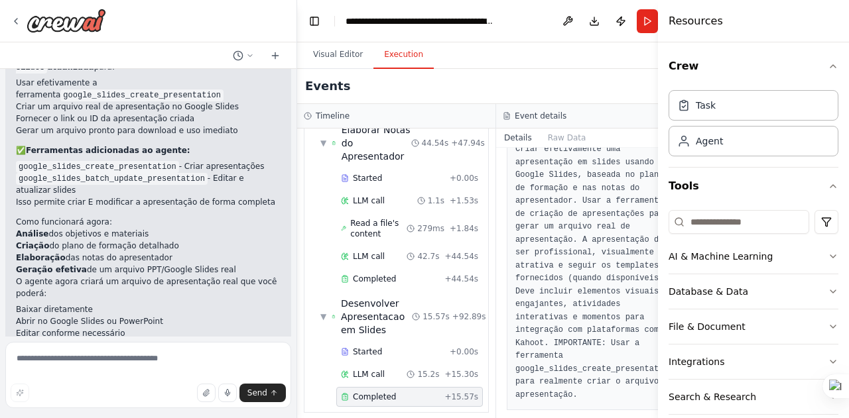
scroll to position [84, 0]
